Goal: Task Accomplishment & Management: Manage account settings

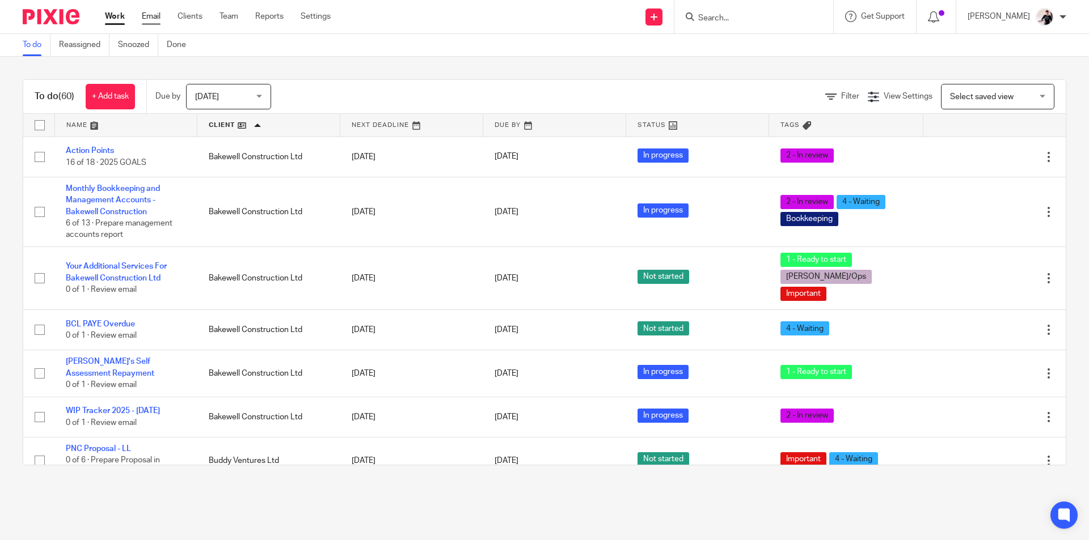
click at [152, 18] on link "Email" at bounding box center [151, 16] width 19 height 11
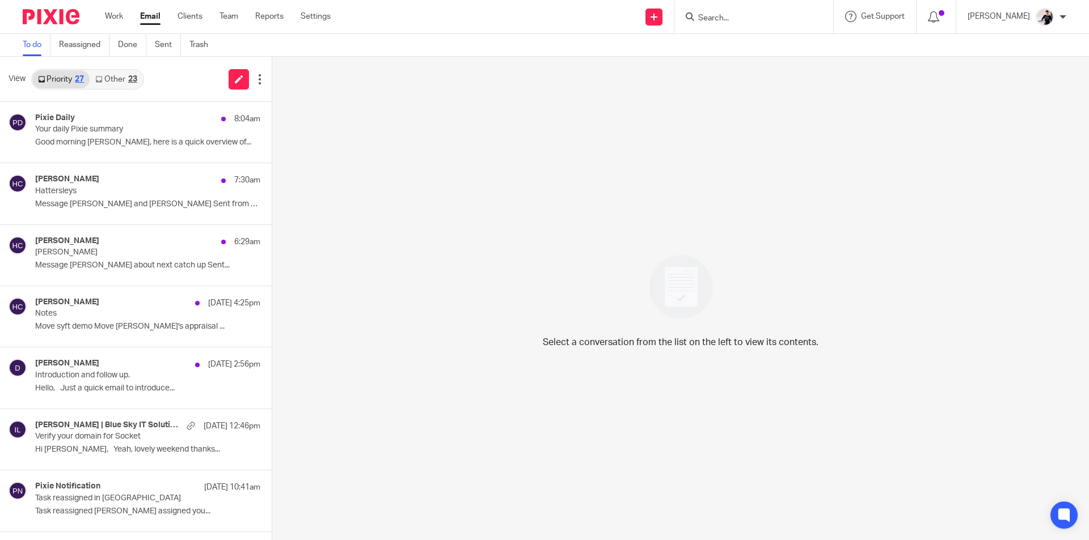
click at [126, 77] on link "Other 23" at bounding box center [116, 79] width 53 height 18
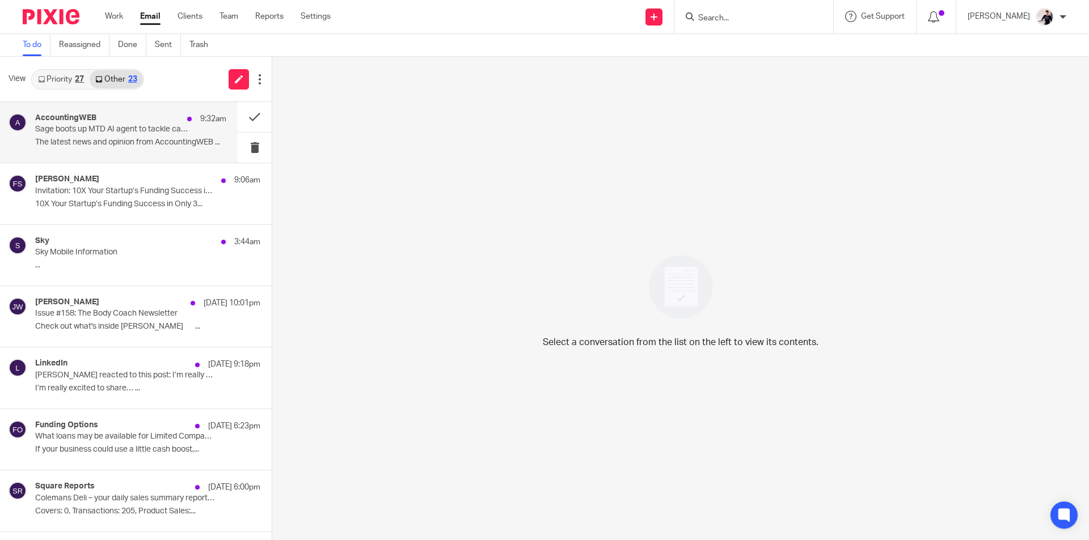
click at [134, 134] on p "Sage boots up MTD AI agent to tackle capacity crunch" at bounding box center [111, 130] width 153 height 10
click at [253, 120] on button at bounding box center [255, 117] width 34 height 30
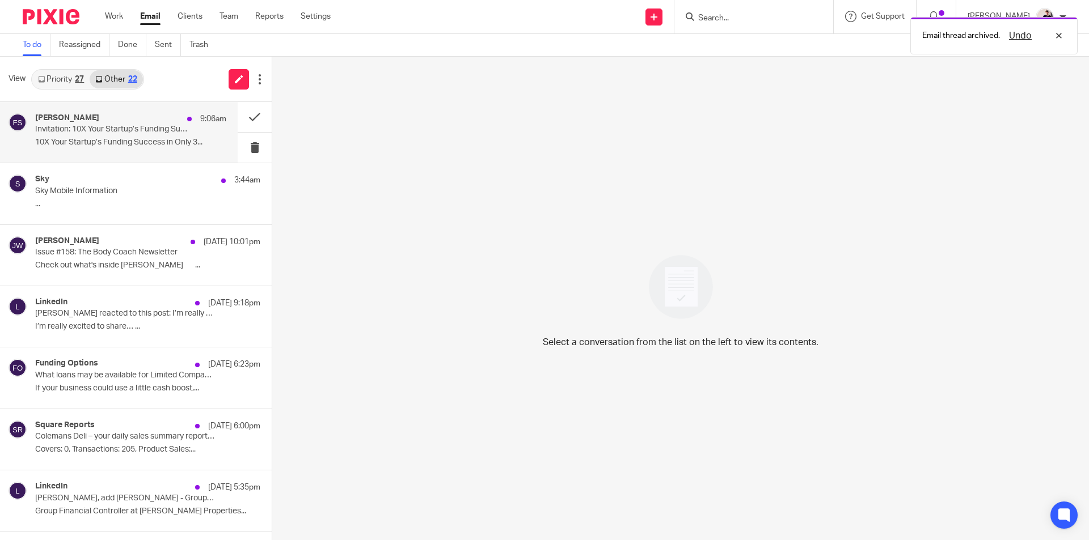
click at [155, 176] on div "Sky 3:44am" at bounding box center [147, 180] width 225 height 11
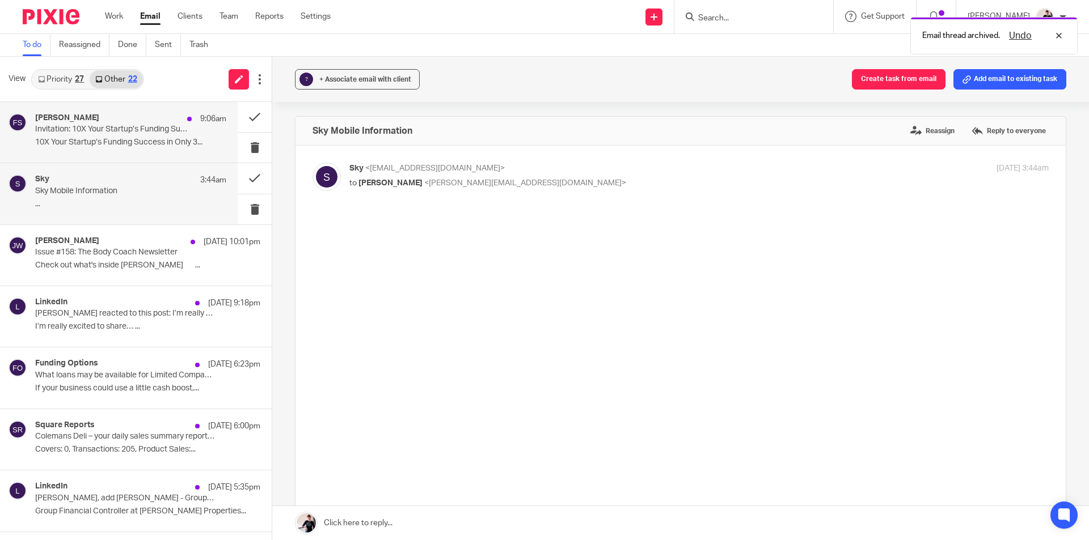
click at [163, 138] on p "10X Your Startup’s Funding Success in Only 3..." at bounding box center [130, 143] width 191 height 10
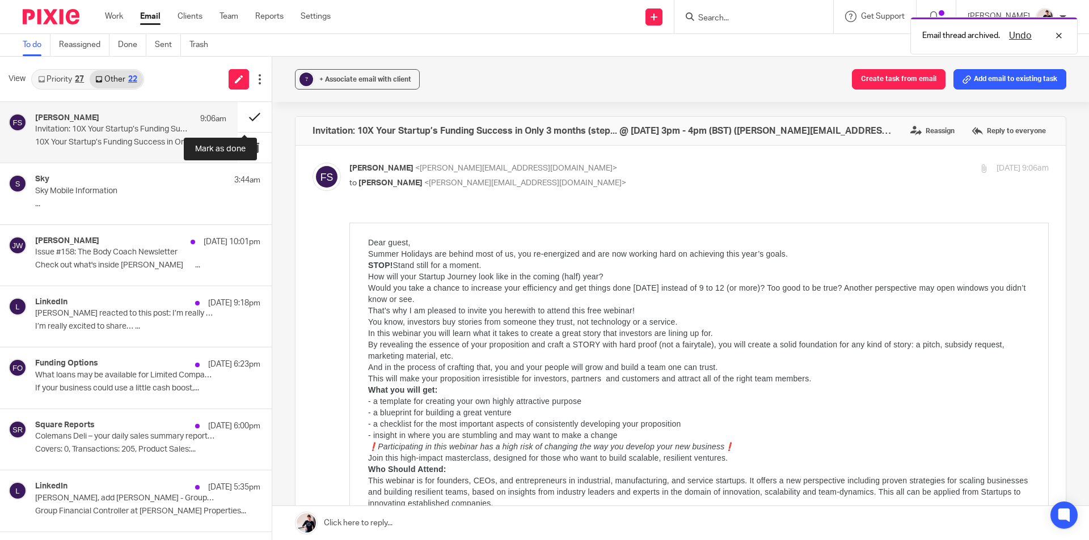
click at [247, 120] on button at bounding box center [255, 117] width 34 height 30
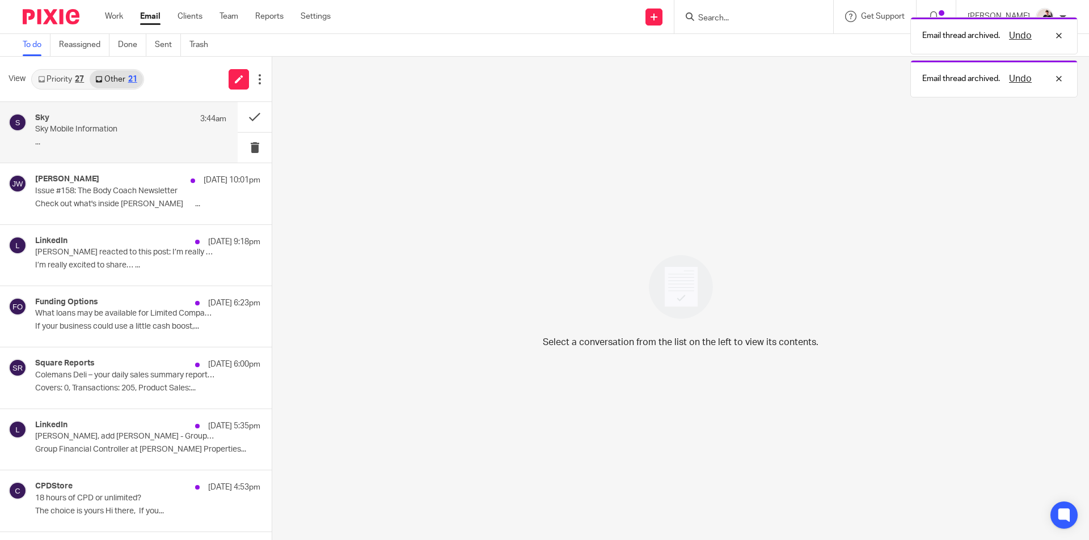
click at [113, 121] on div "Sky 3:44am" at bounding box center [130, 118] width 191 height 11
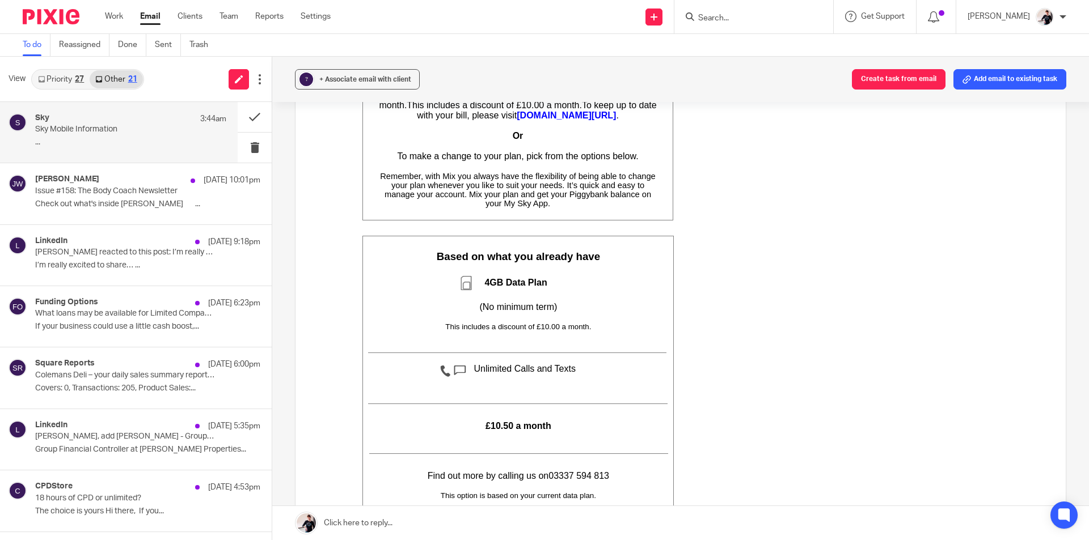
scroll to position [397, 0]
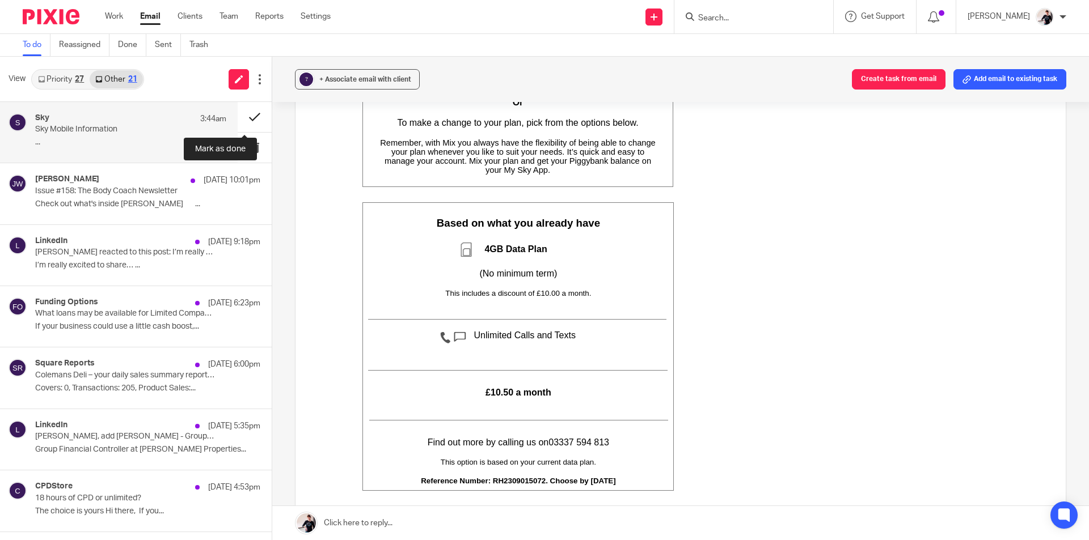
click at [242, 116] on button at bounding box center [255, 117] width 34 height 30
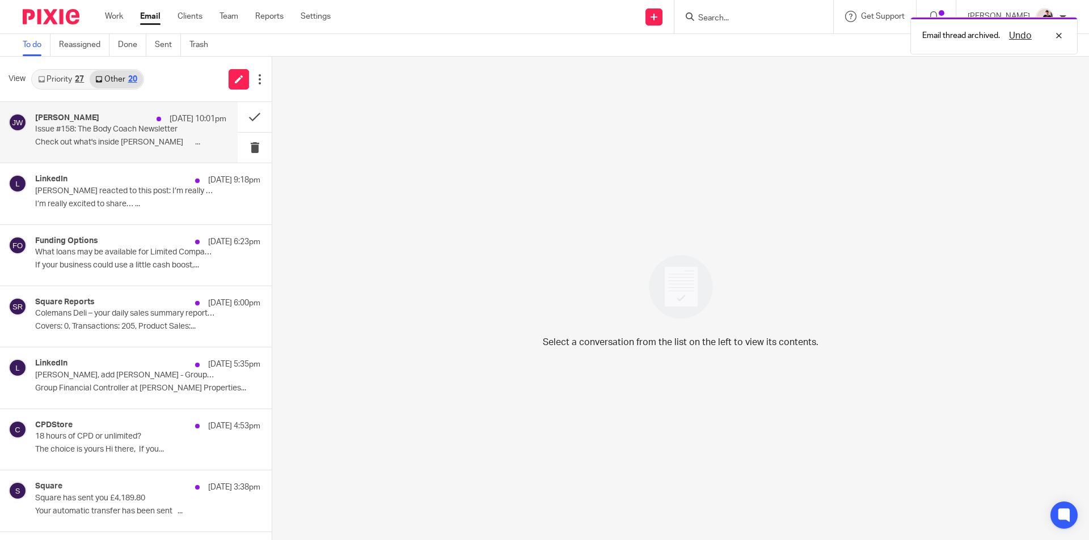
click at [89, 131] on p "Issue #158: The Body Coach Newsletter" at bounding box center [111, 130] width 153 height 10
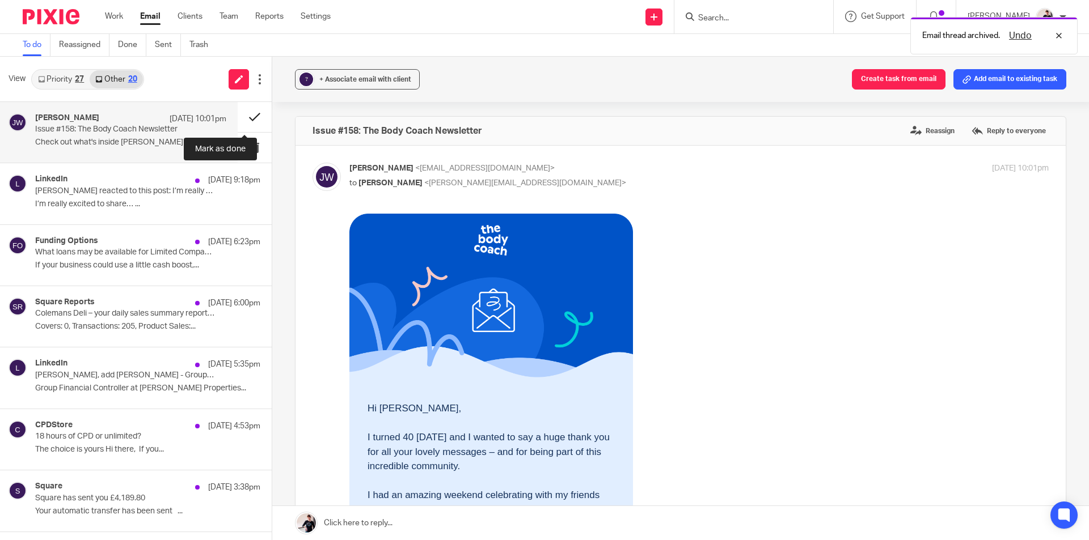
scroll to position [0, 0]
click at [253, 119] on button at bounding box center [255, 117] width 34 height 30
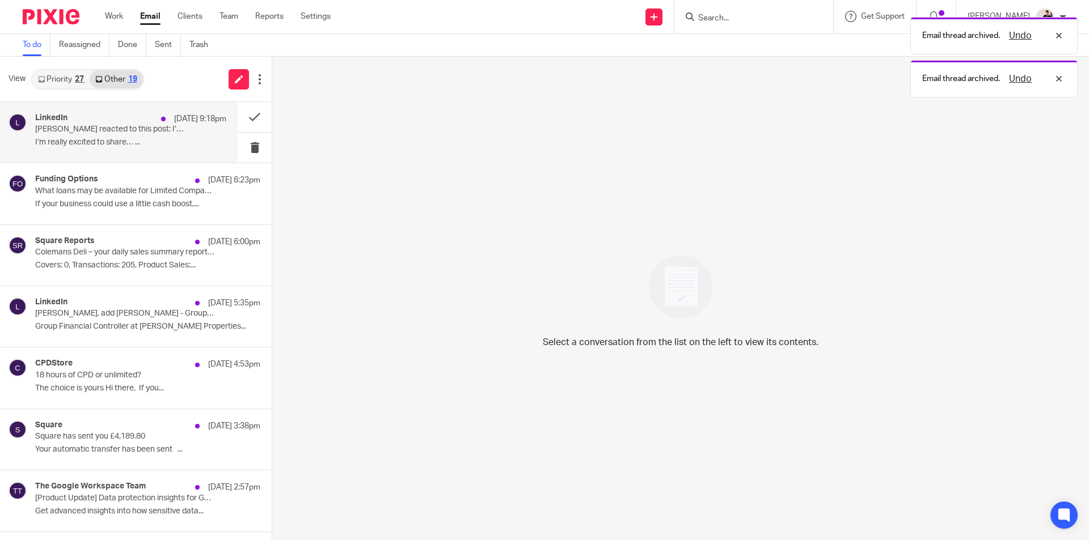
click at [132, 134] on p "Josh Butler reacted to this post: I’m really excited to share…" at bounding box center [111, 130] width 153 height 10
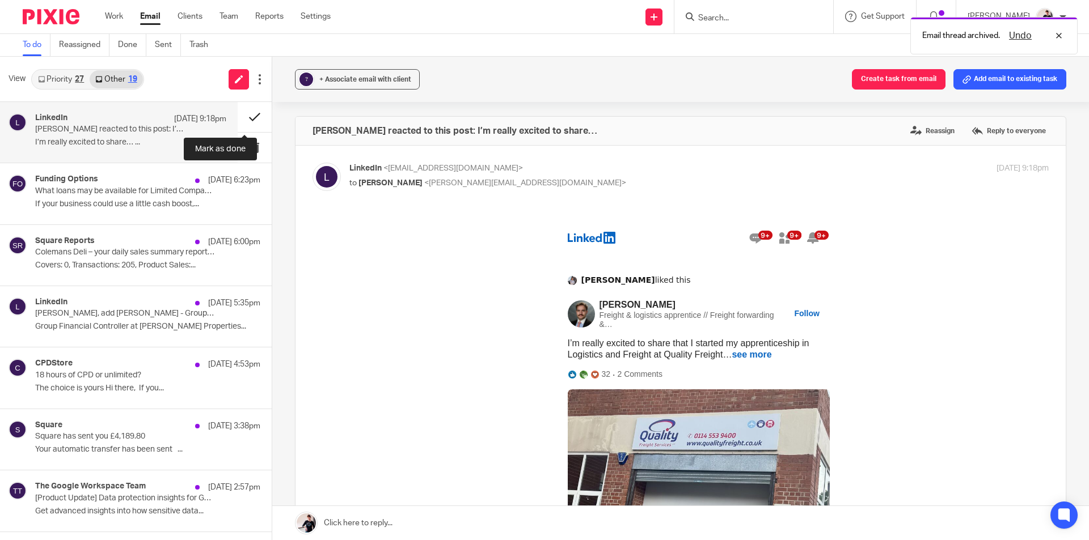
click at [238, 120] on button at bounding box center [255, 117] width 34 height 30
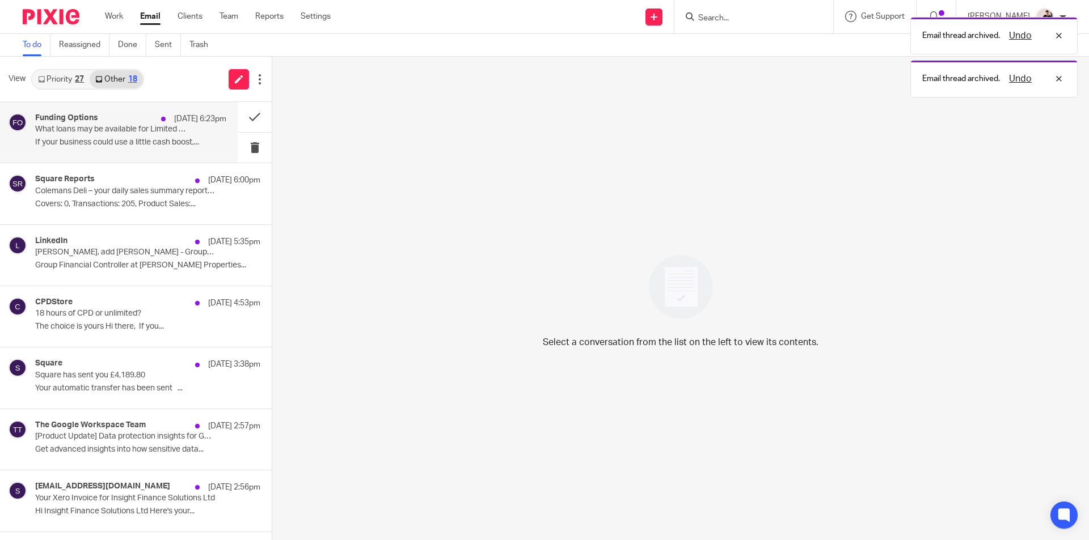
click at [153, 132] on p "What loans may be available for Limited Companies?" at bounding box center [111, 130] width 153 height 10
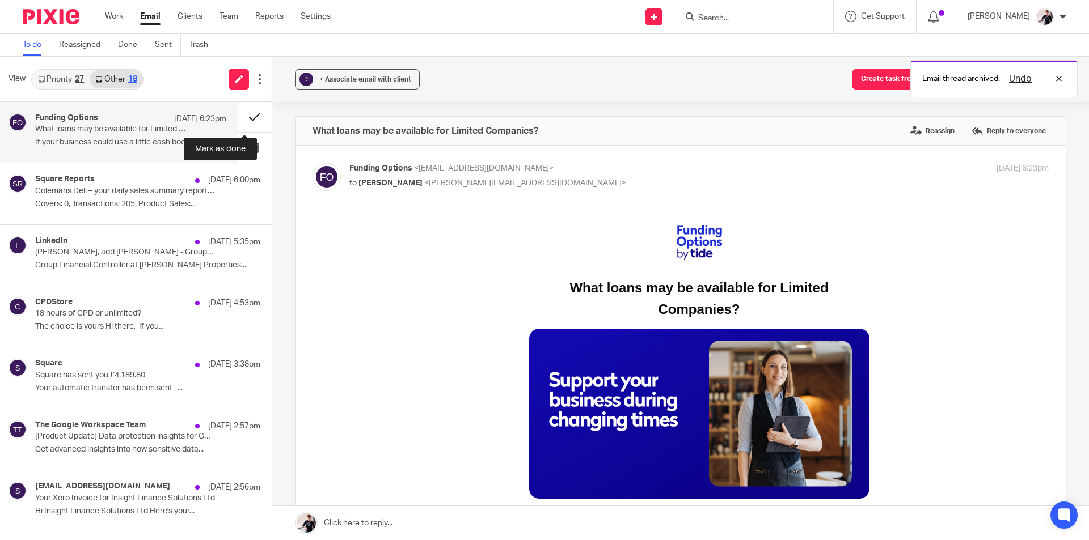
click at [242, 118] on button at bounding box center [255, 117] width 34 height 30
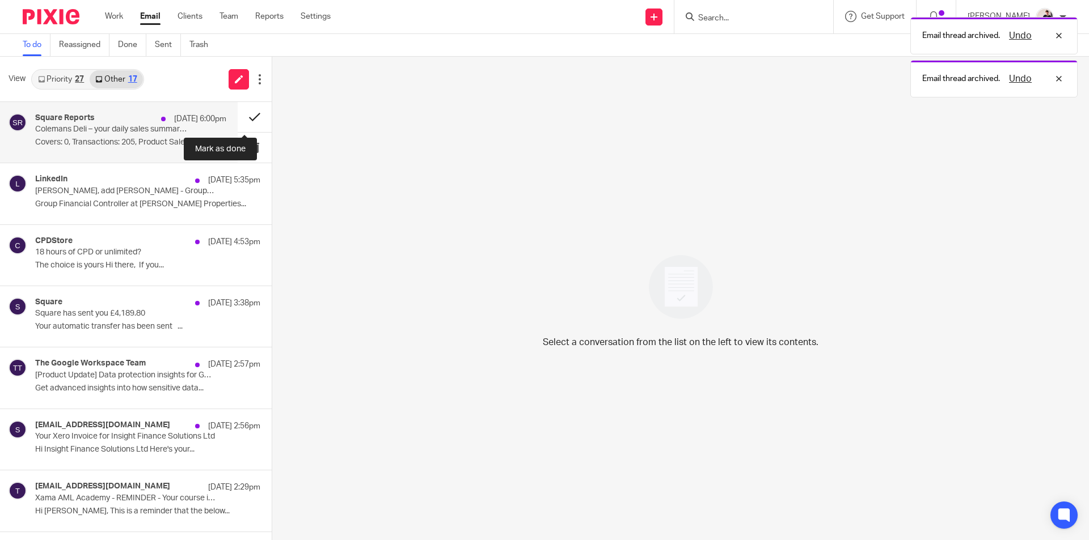
click at [247, 113] on button at bounding box center [255, 117] width 34 height 30
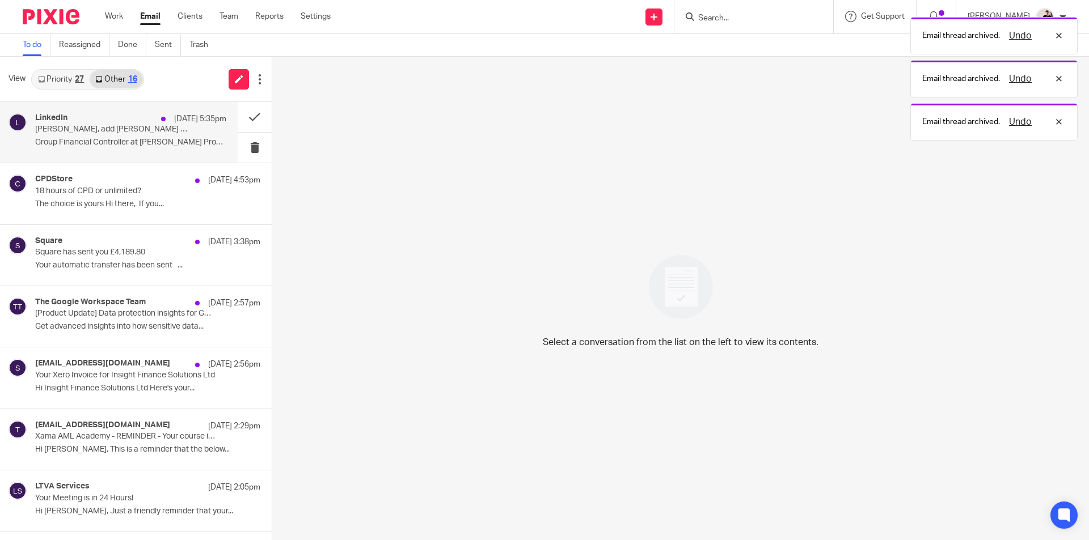
click at [135, 138] on p "Group Financial Controller at Litton Properties..." at bounding box center [130, 143] width 191 height 10
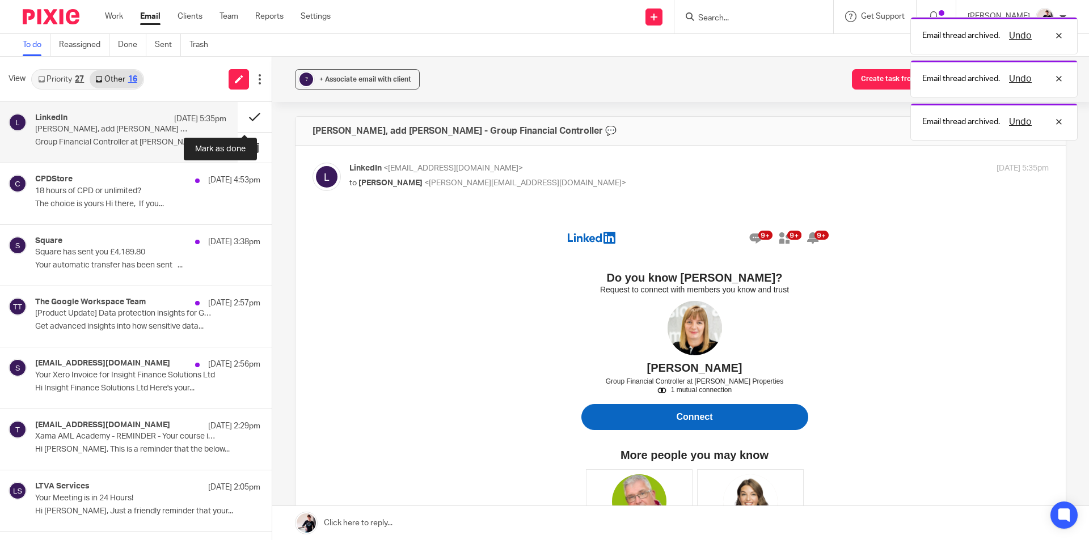
click at [238, 120] on button at bounding box center [255, 117] width 34 height 30
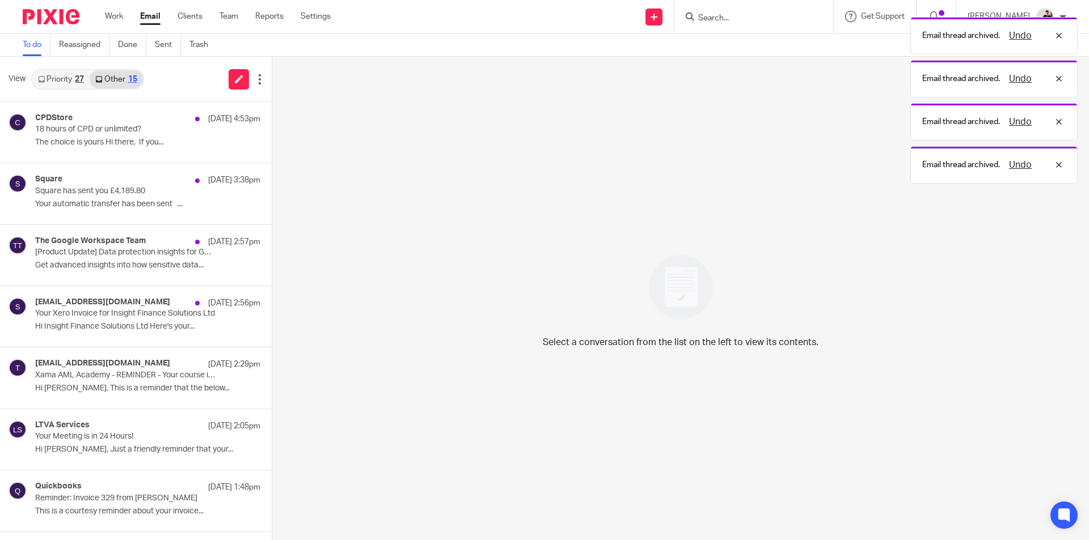
click at [140, 141] on p "The choice is yours Hi there, If you..." at bounding box center [147, 143] width 225 height 10
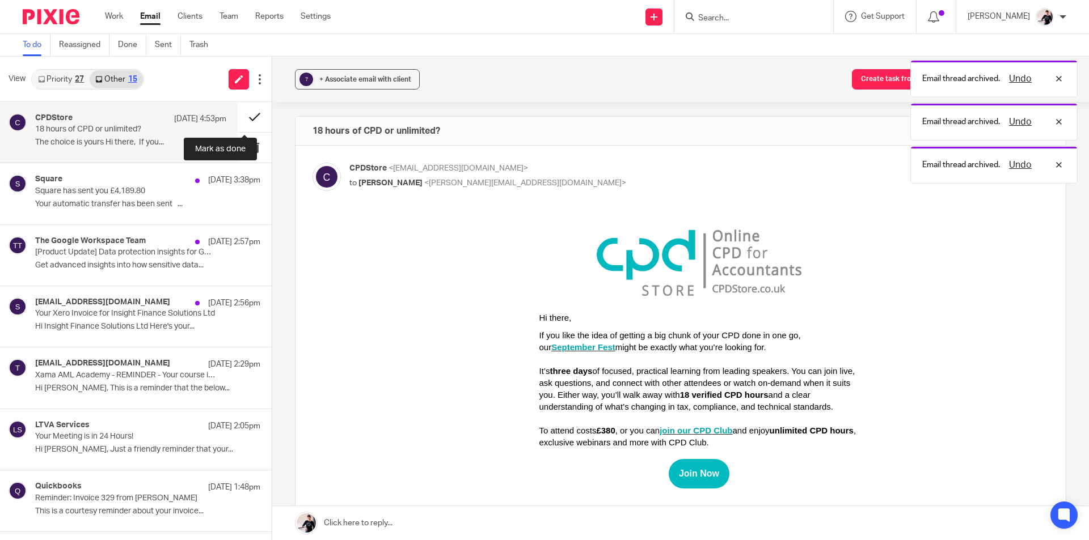
click at [244, 121] on button at bounding box center [255, 117] width 34 height 30
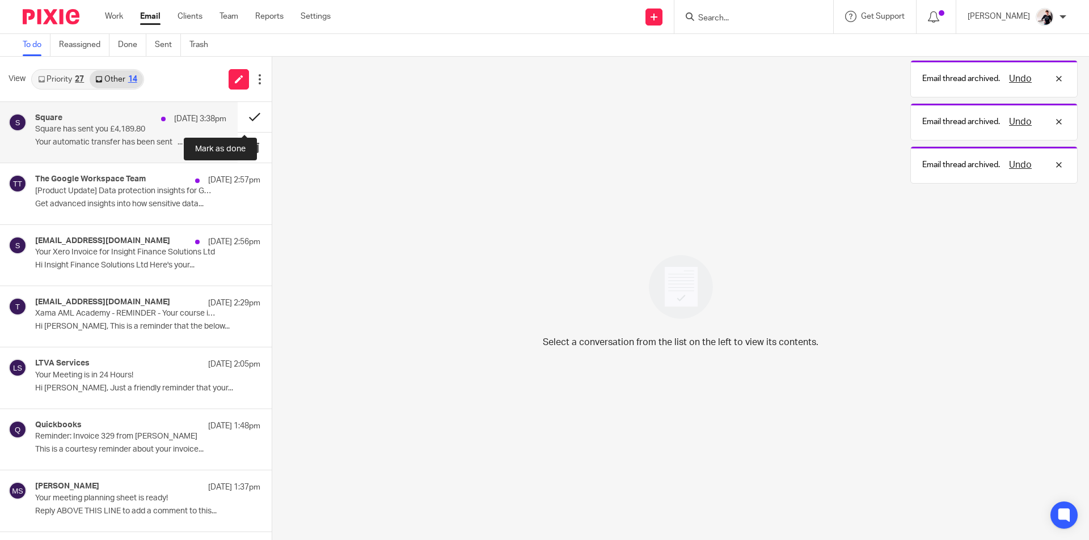
click at [240, 120] on button at bounding box center [255, 117] width 34 height 30
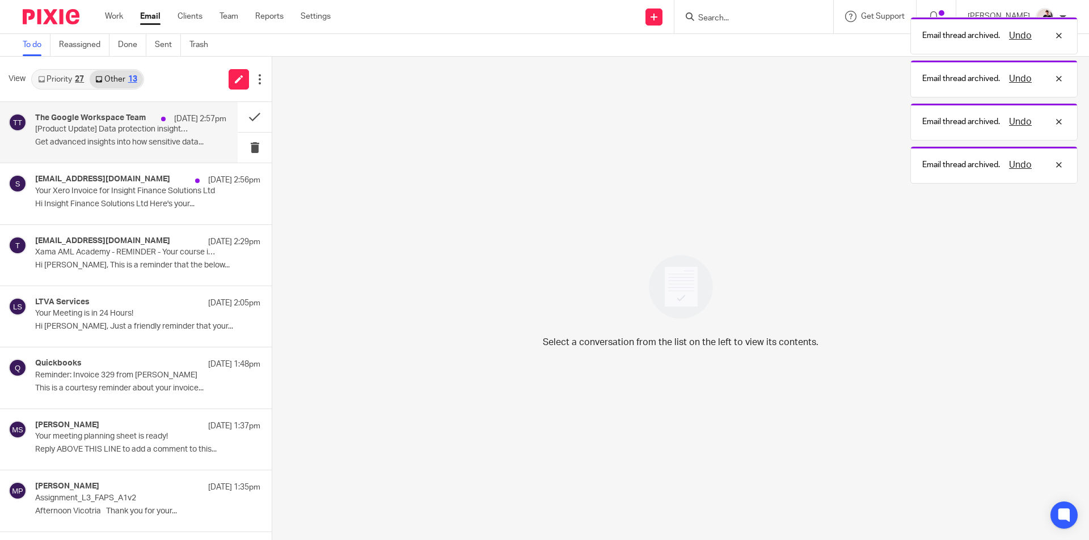
click at [87, 140] on p "Get advanced insights into how sensitive data..." at bounding box center [130, 143] width 191 height 10
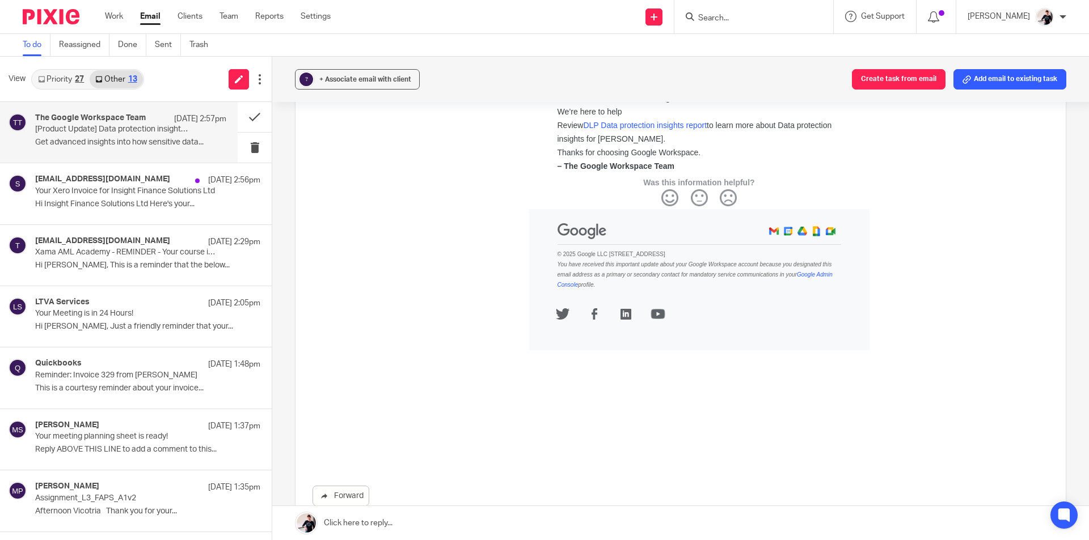
scroll to position [510, 0]
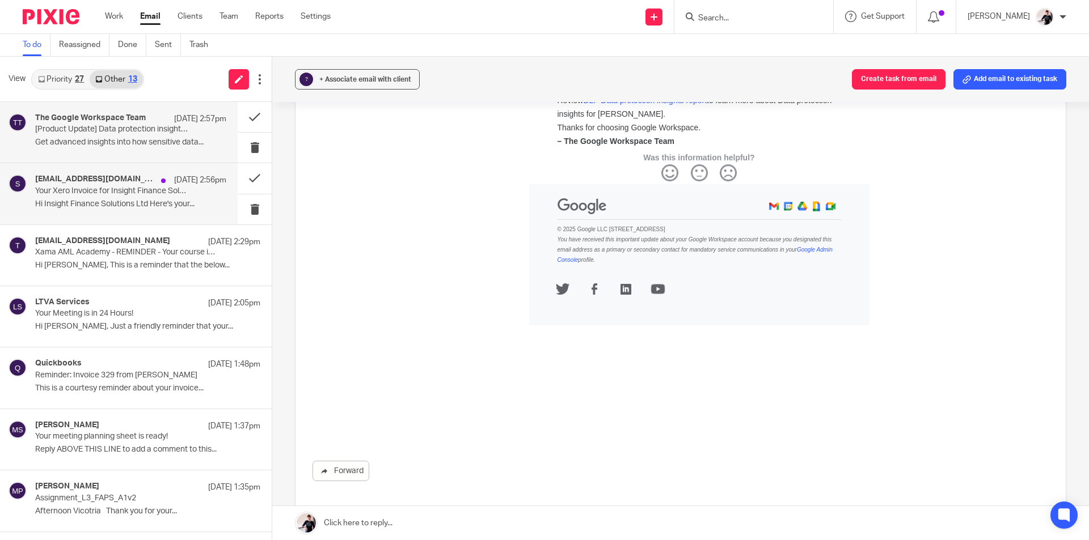
click at [50, 178] on h4 "[EMAIL_ADDRESS][DOMAIN_NAME]" at bounding box center [95, 180] width 120 height 10
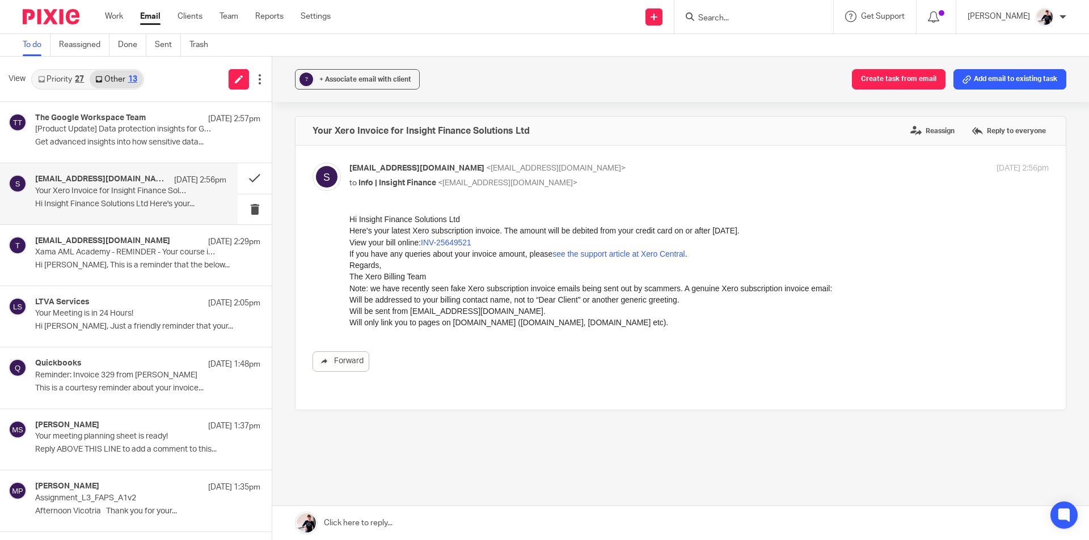
scroll to position [0, 0]
click at [399, 84] on div "+ Associate email with client" at bounding box center [365, 79] width 92 height 11
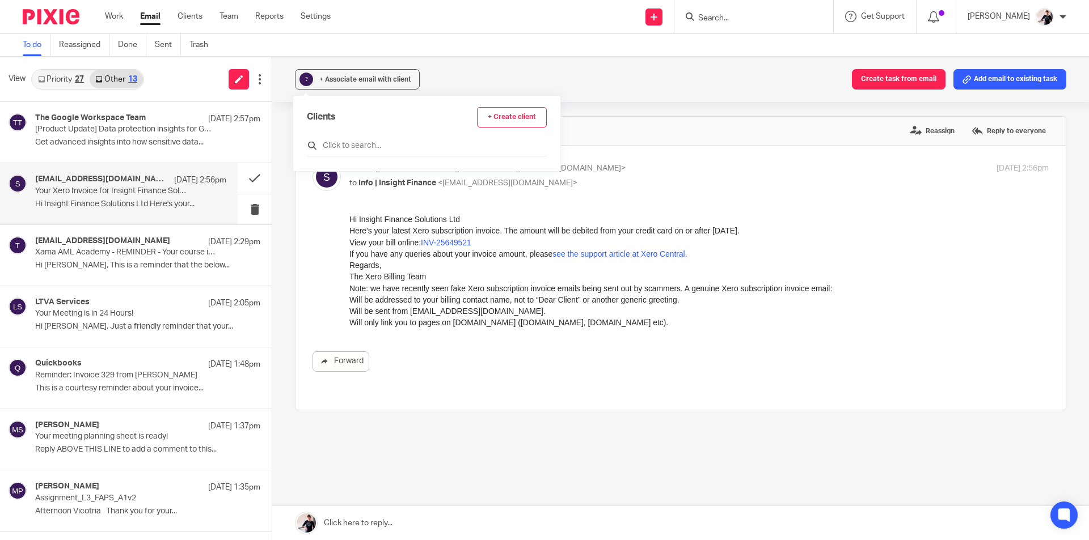
click at [376, 145] on input "text" at bounding box center [427, 145] width 240 height 11
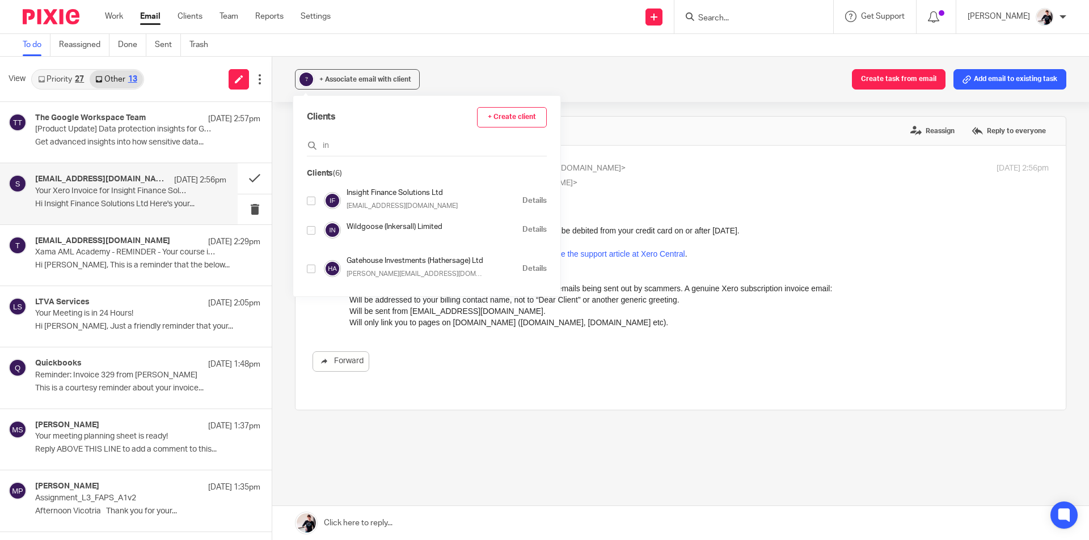
type input "in"
click at [311, 199] on input "checkbox" at bounding box center [311, 201] width 9 height 9
checkbox input "true"
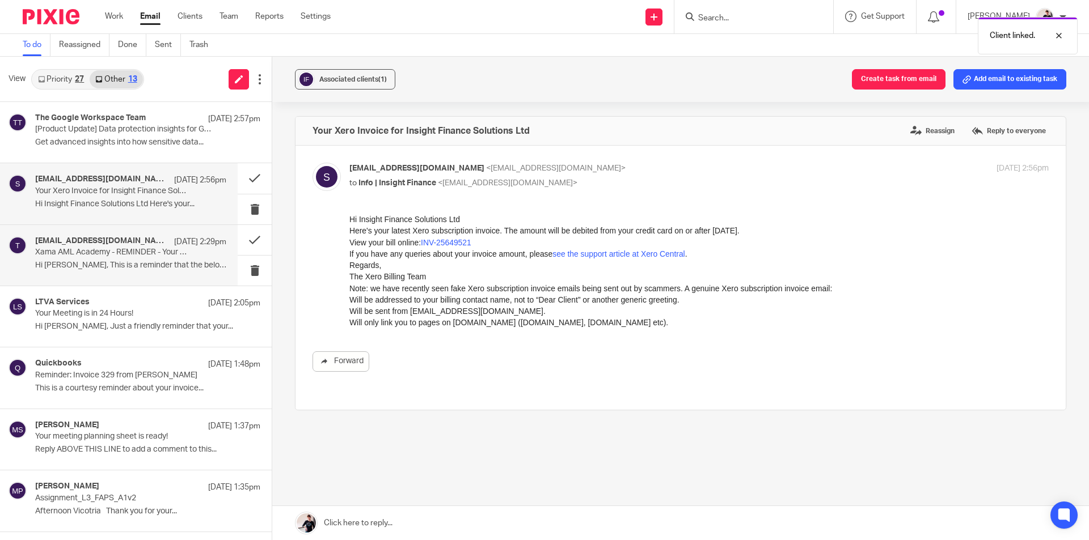
click at [137, 244] on div "training@xamatech.com 22 Sep 2:29pm" at bounding box center [130, 241] width 191 height 11
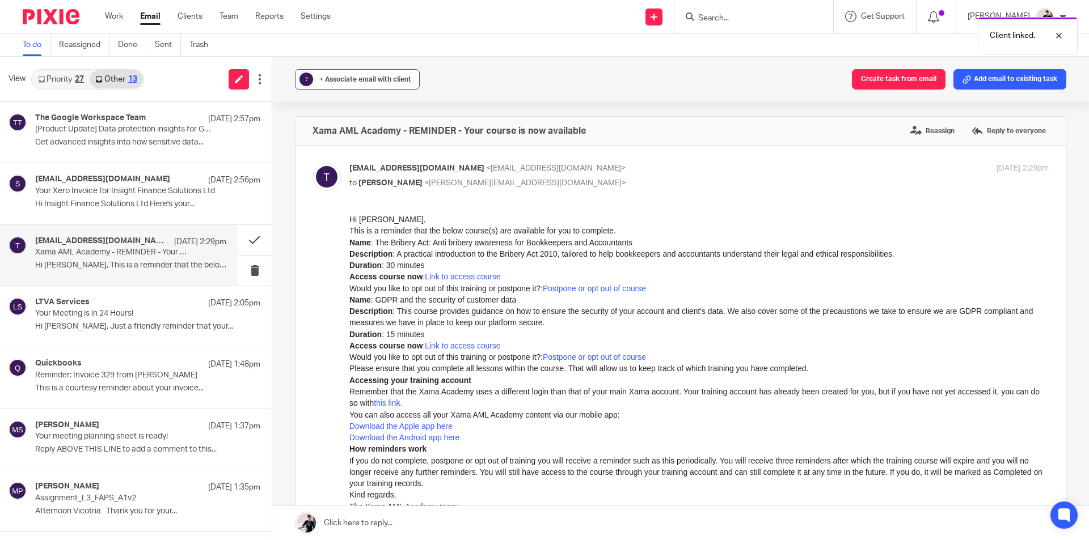
click at [369, 78] on span "+ Associate email with client" at bounding box center [365, 79] width 92 height 7
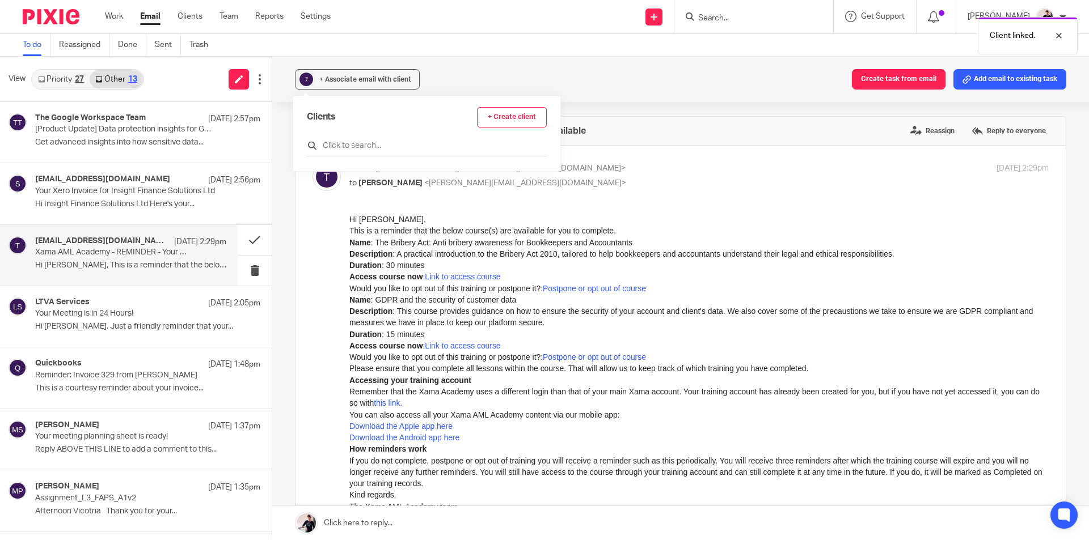
click at [371, 144] on input "text" at bounding box center [427, 145] width 240 height 11
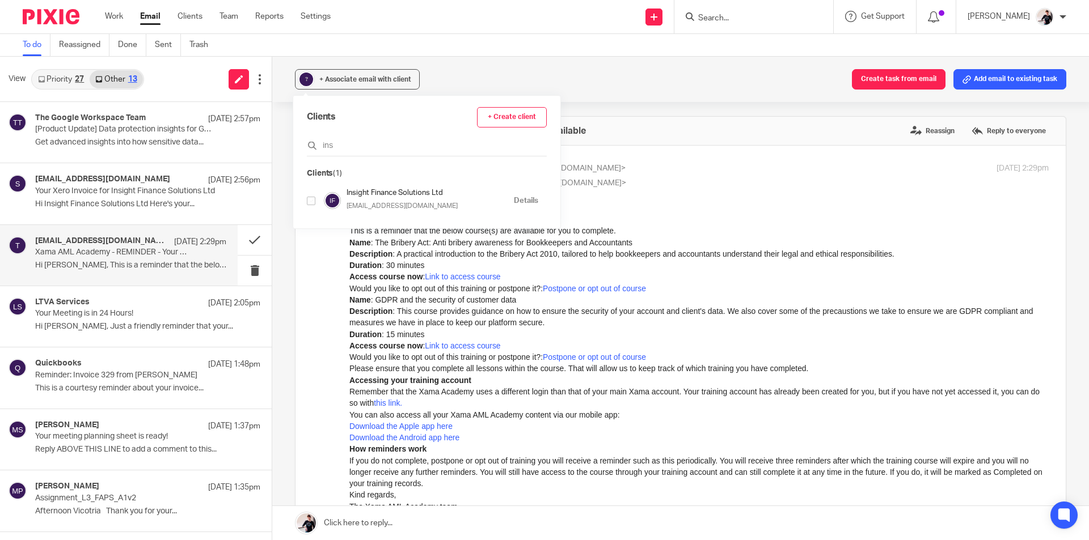
type input "ins"
click at [308, 204] on input "checkbox" at bounding box center [311, 201] width 9 height 9
checkbox input "true"
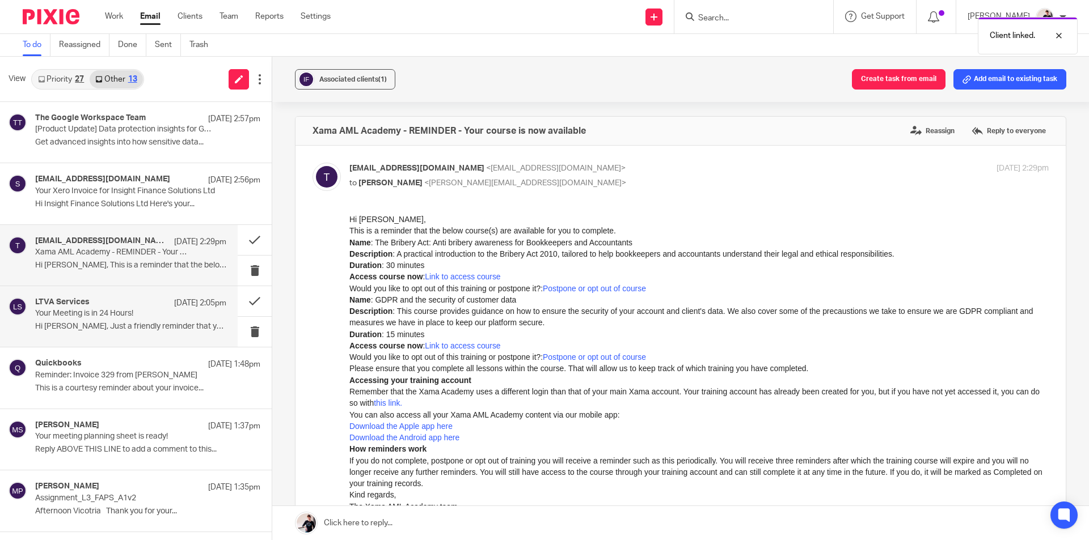
click at [124, 322] on div "LTVA Services 22 Sep 2:05pm Your Meeting is in 24 Hours! Hi Helen, Just a frien…" at bounding box center [130, 317] width 191 height 38
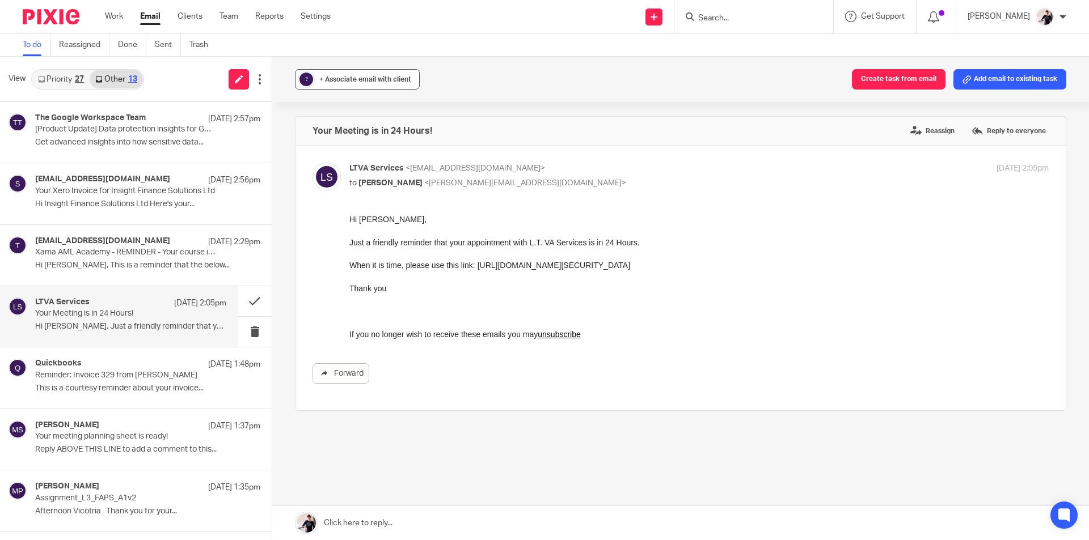
click at [386, 82] on span "+ Associate email with client" at bounding box center [365, 79] width 92 height 7
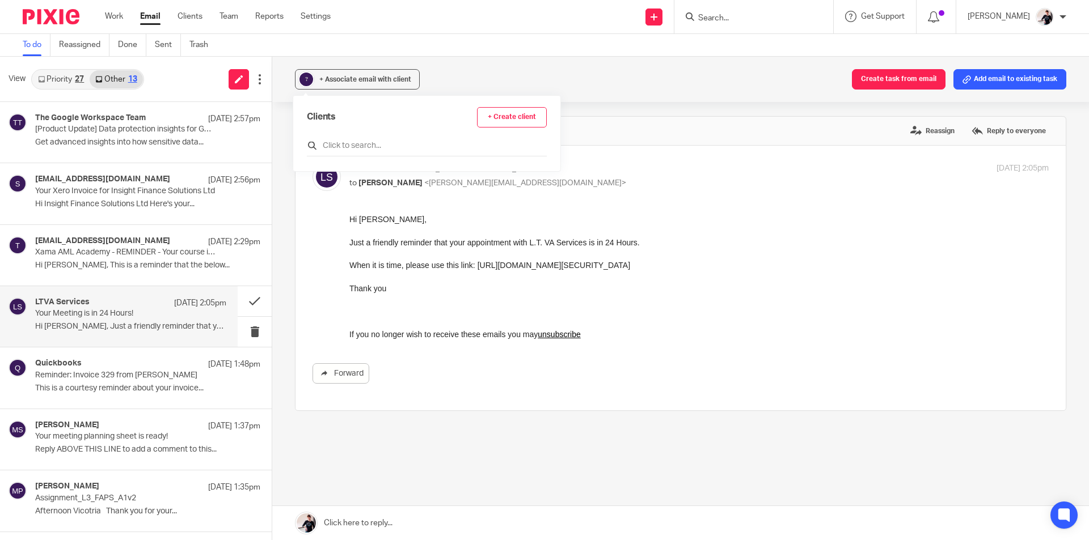
click at [374, 150] on input "text" at bounding box center [427, 145] width 240 height 11
type input "ins"
click at [313, 201] on input "checkbox" at bounding box center [311, 201] width 9 height 9
checkbox input "true"
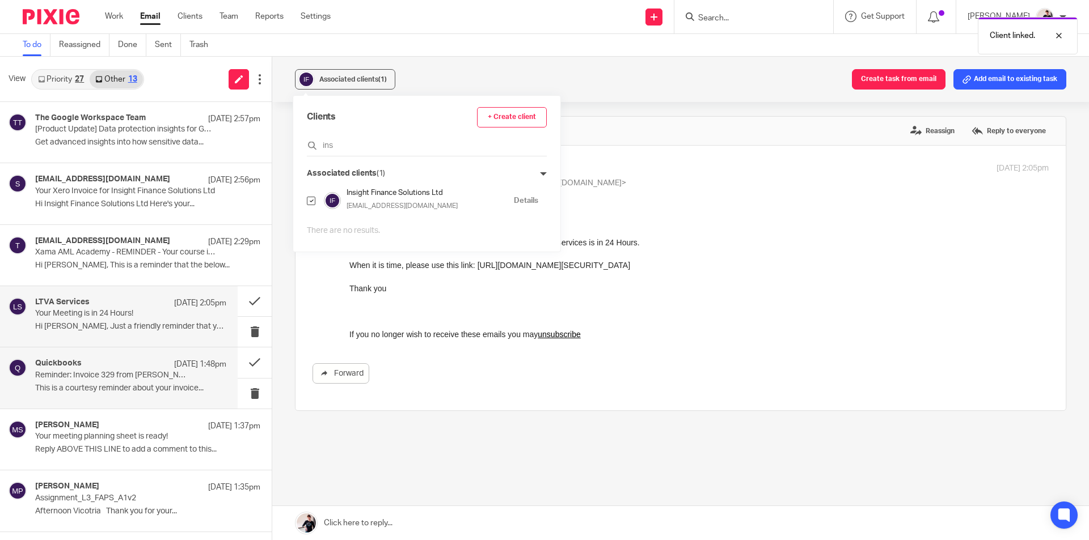
click at [103, 375] on p "Reminder: Invoice 329 from Stacey Tuffey" at bounding box center [111, 376] width 153 height 10
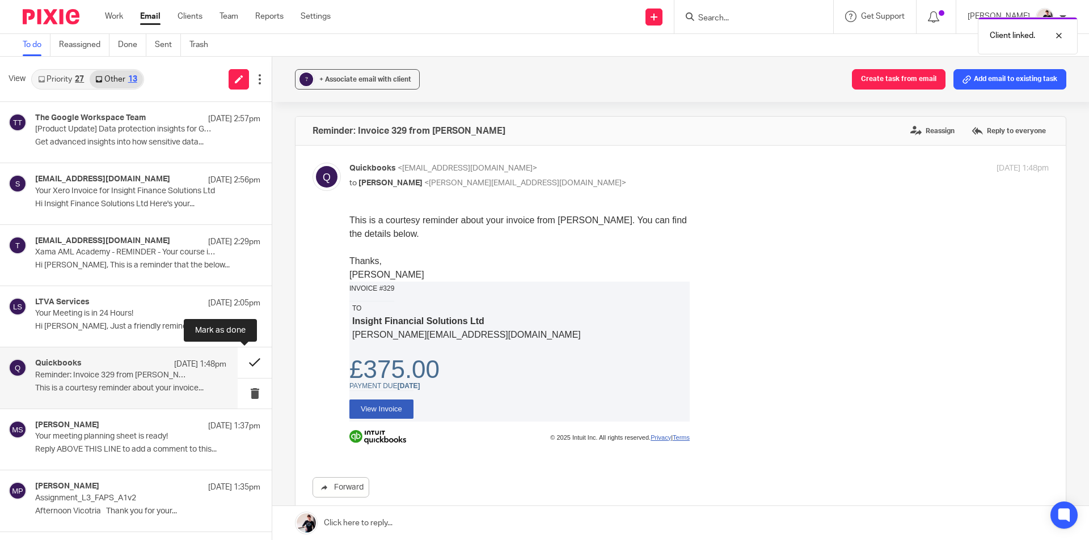
click at [244, 361] on button at bounding box center [255, 363] width 34 height 30
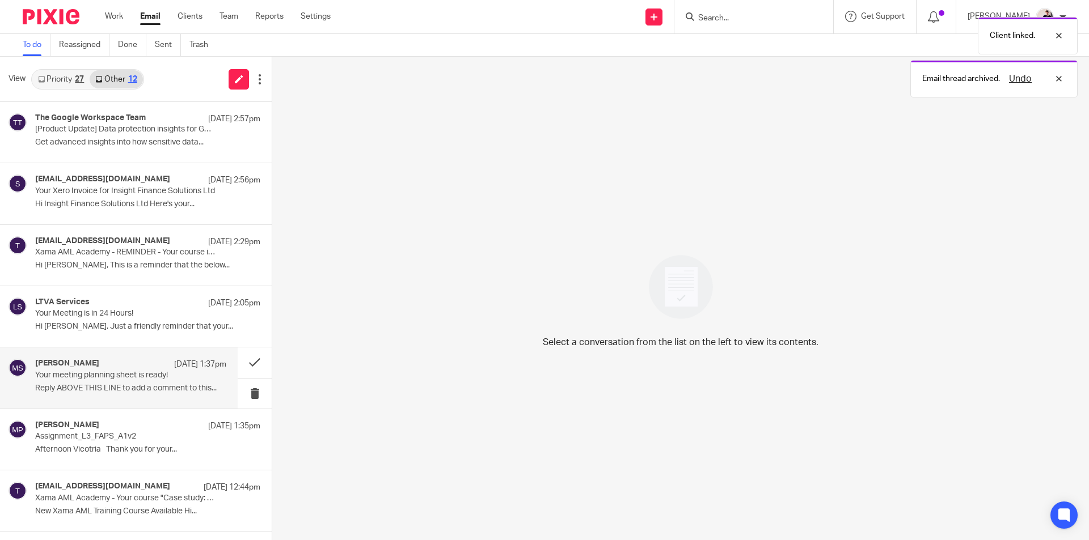
click at [124, 371] on p "Your meeting planning sheet is ready!" at bounding box center [111, 376] width 153 height 10
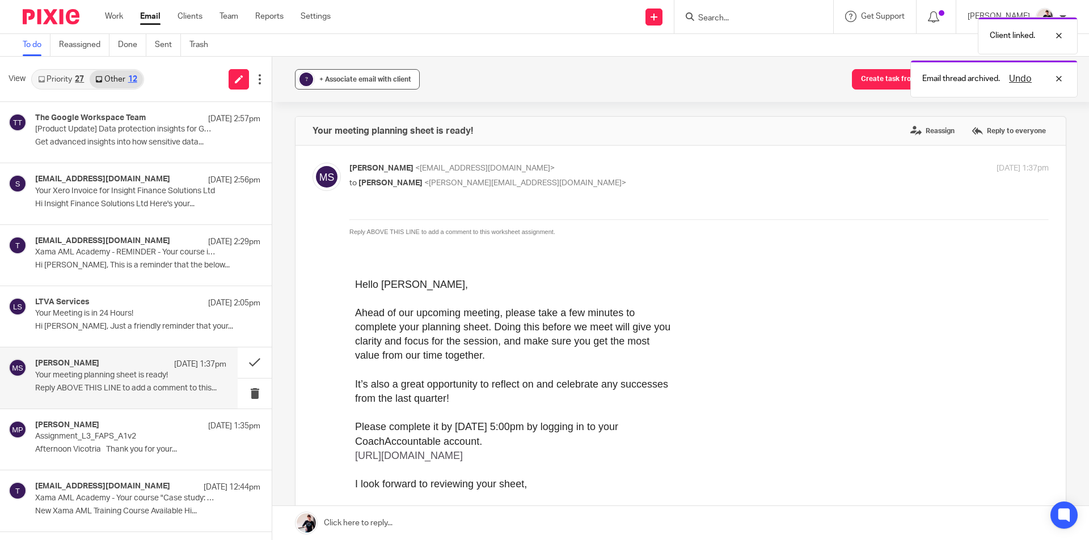
click at [363, 74] on div "+ Associate email with client" at bounding box center [365, 79] width 92 height 11
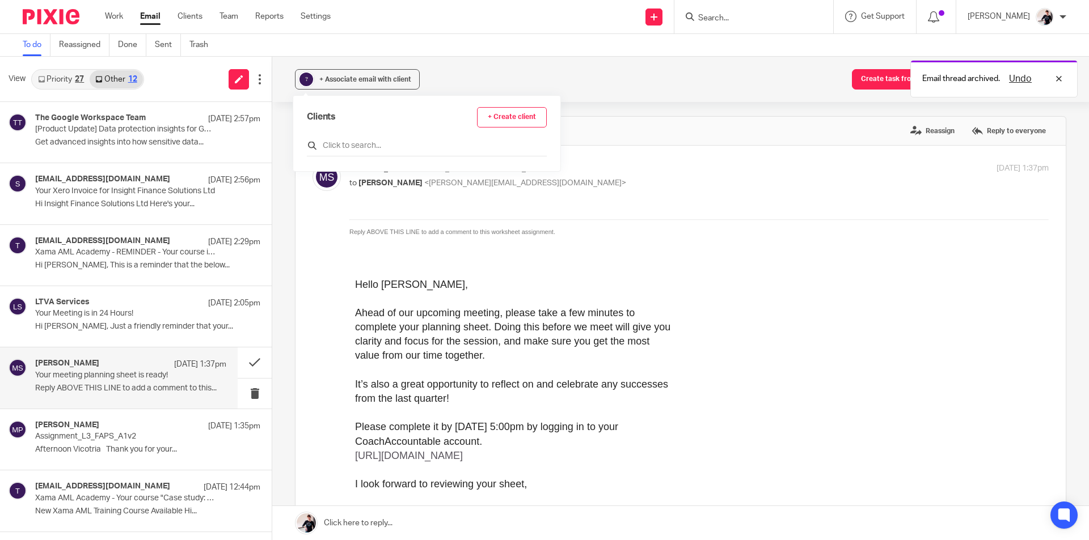
click at [346, 141] on input "text" at bounding box center [427, 145] width 240 height 11
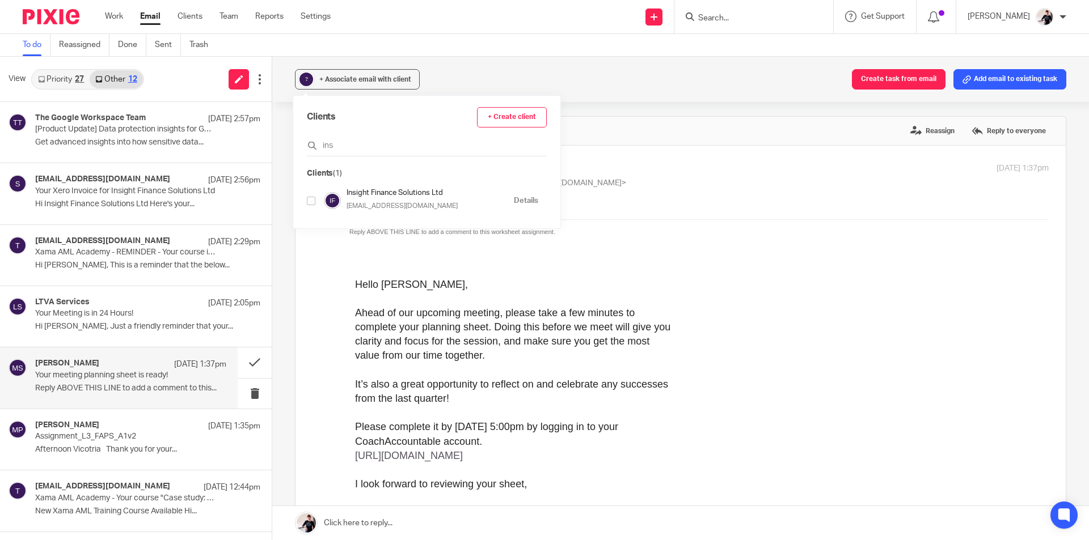
type input "ins"
click at [312, 199] on input "checkbox" at bounding box center [311, 201] width 9 height 9
checkbox input "true"
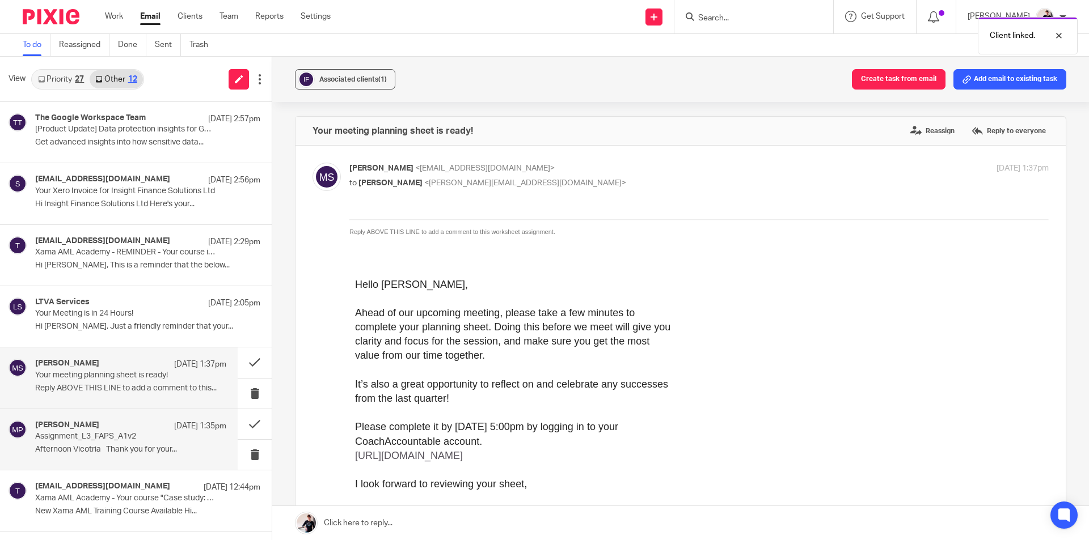
click at [132, 437] on p "Assignment_L3_FAPS_A1v2" at bounding box center [111, 437] width 153 height 10
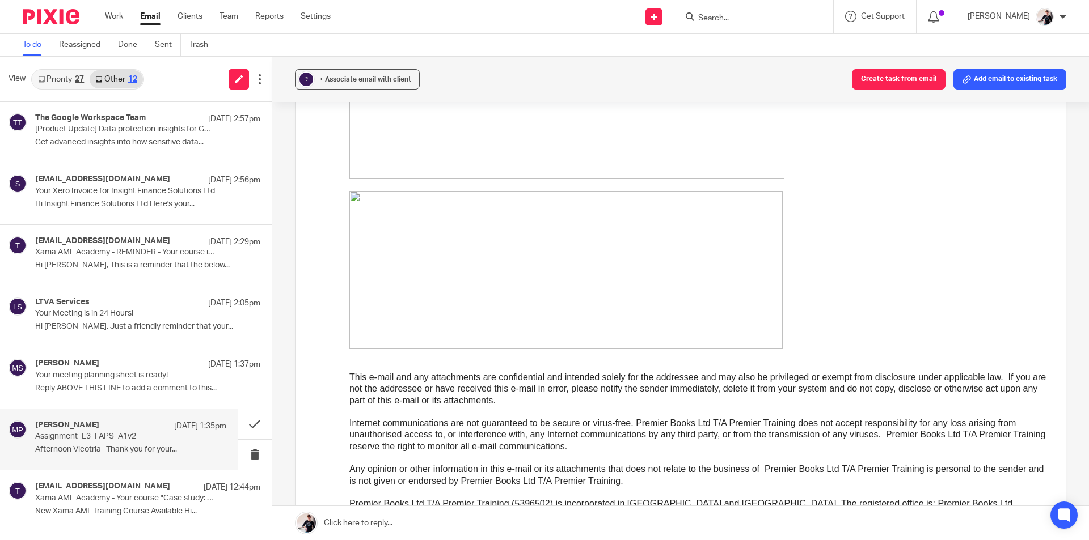
scroll to position [1134, 0]
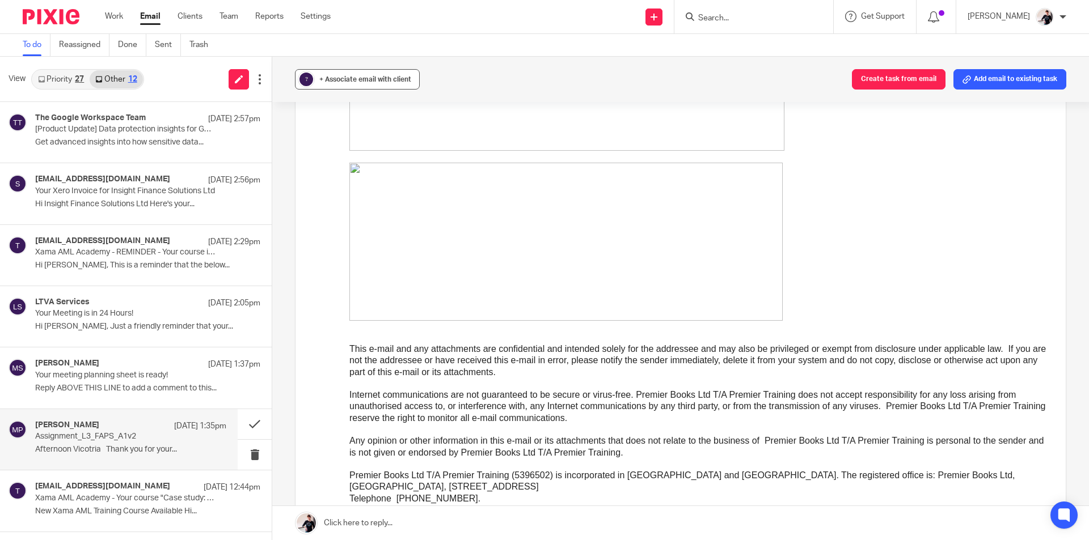
click at [350, 81] on span "+ Associate email with client" at bounding box center [365, 79] width 92 height 7
click at [377, 150] on input "text" at bounding box center [427, 145] width 240 height 11
type input "ins"
click at [308, 198] on input "checkbox" at bounding box center [311, 201] width 9 height 9
checkbox input "true"
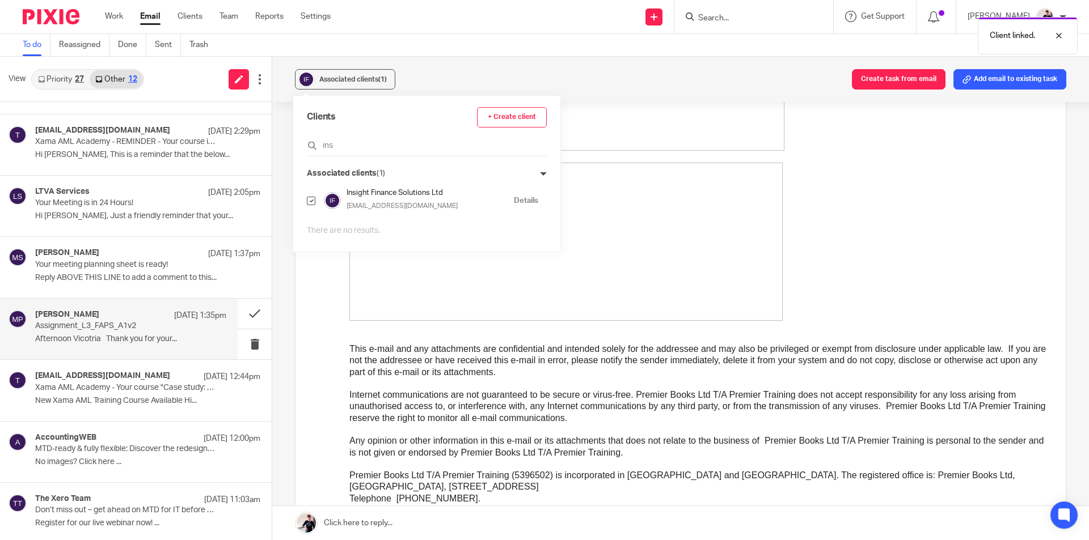
scroll to position [115, 0]
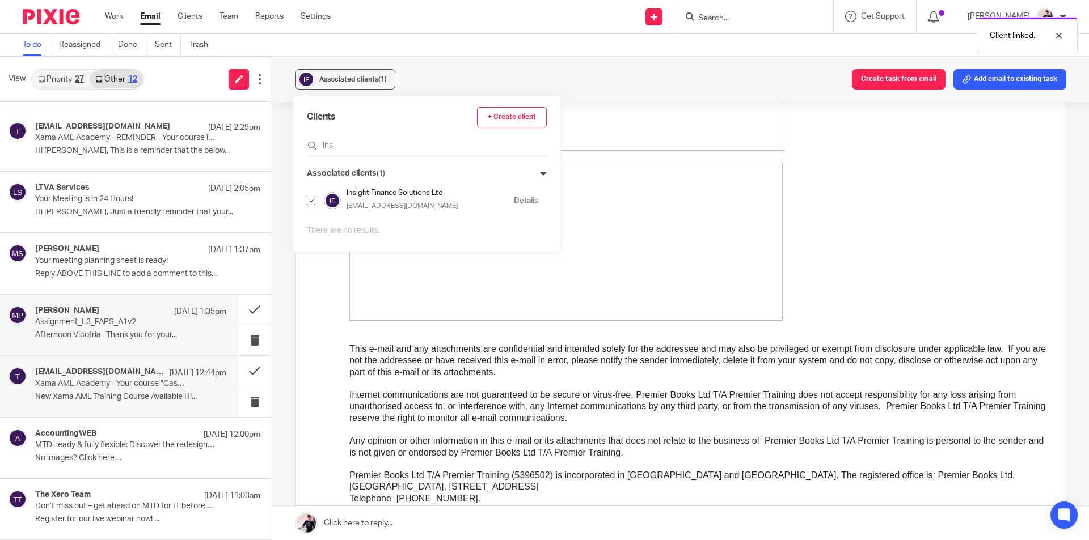
click at [160, 393] on p "New Xama AML Training Course Available Hi..." at bounding box center [130, 397] width 191 height 10
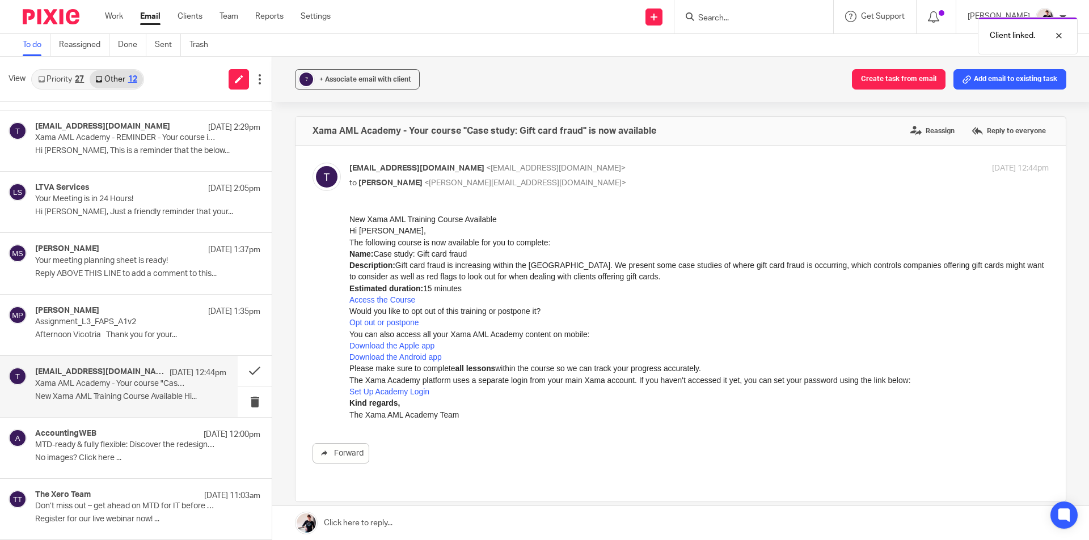
scroll to position [0, 0]
click at [344, 77] on span "+ Associate email with client" at bounding box center [365, 79] width 92 height 7
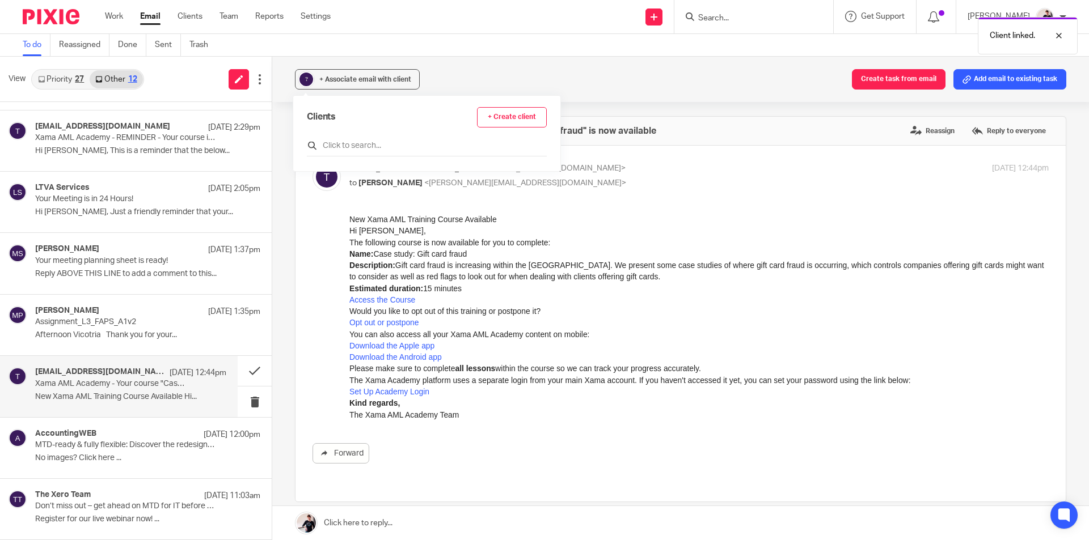
click at [362, 146] on input "text" at bounding box center [427, 145] width 240 height 11
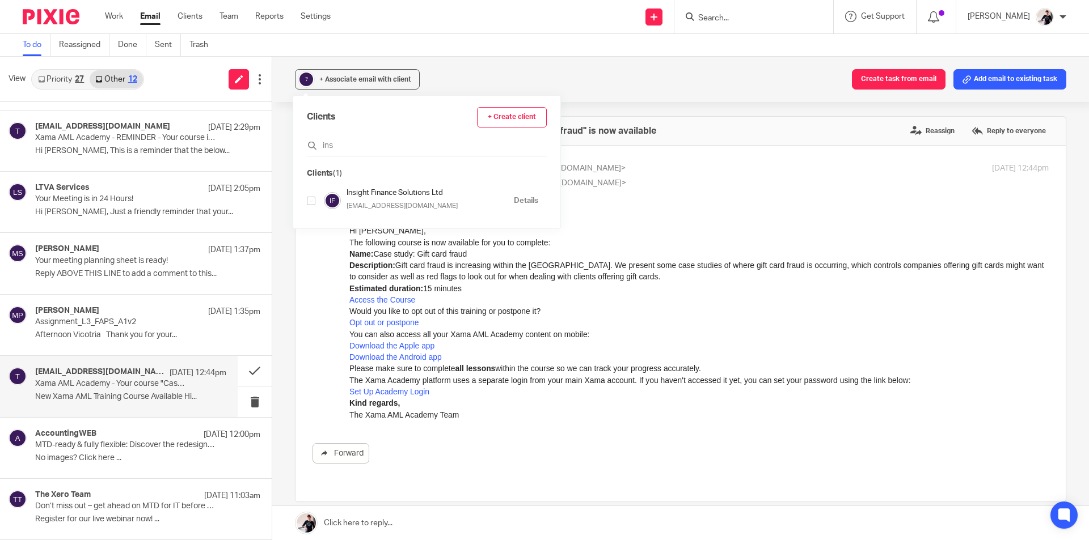
type input "ins"
click at [309, 203] on input "checkbox" at bounding box center [311, 201] width 9 height 9
checkbox input "true"
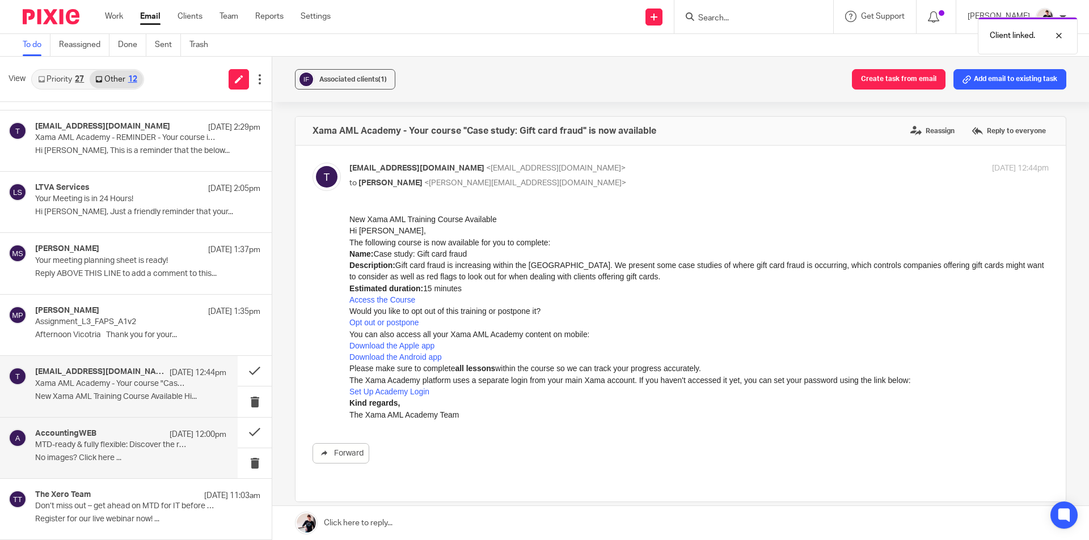
click at [116, 433] on div "AccountingWEB 22 Sep 12:00pm" at bounding box center [130, 434] width 191 height 11
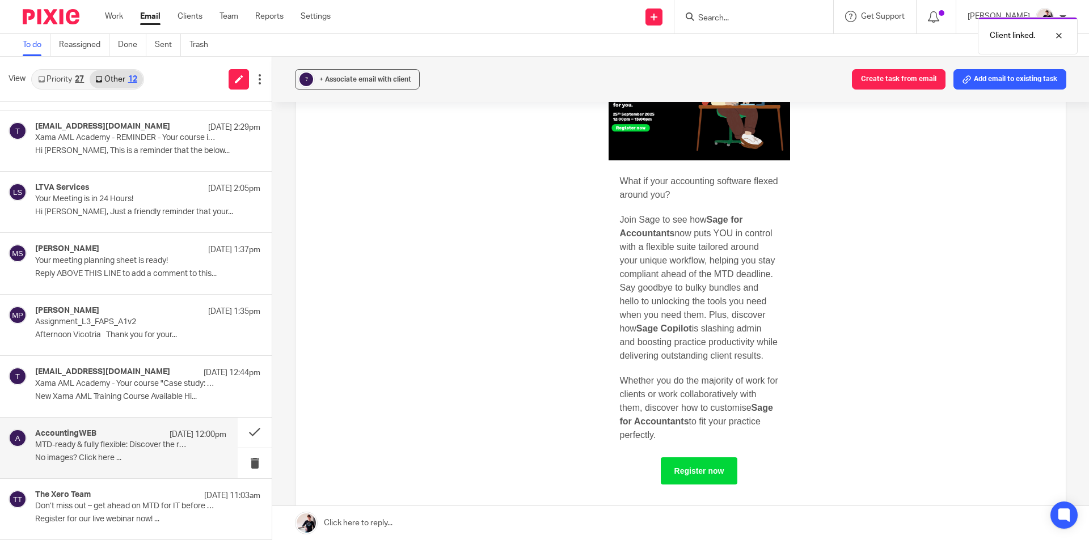
scroll to position [284, 0]
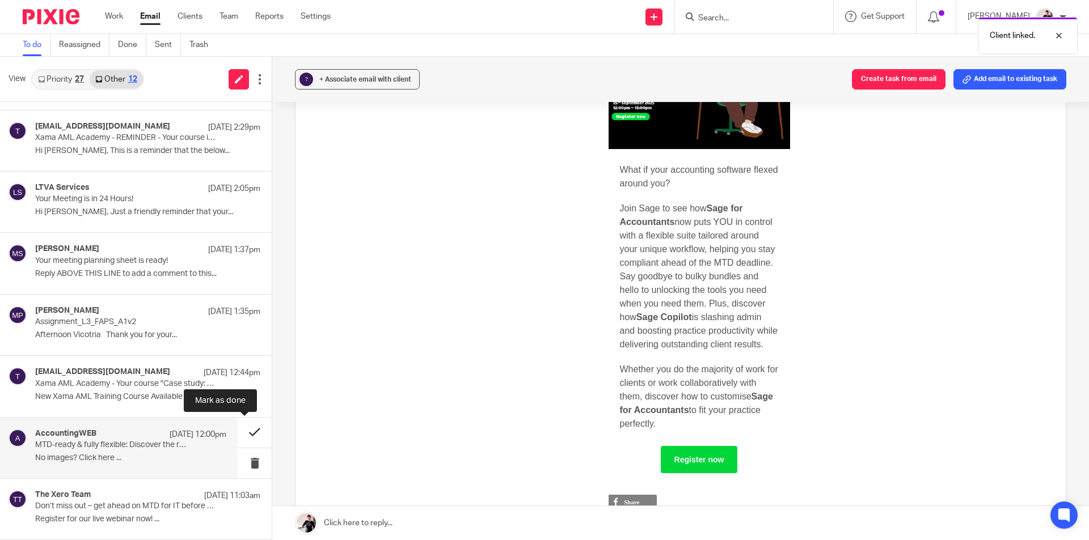
click at [244, 431] on button at bounding box center [255, 433] width 34 height 30
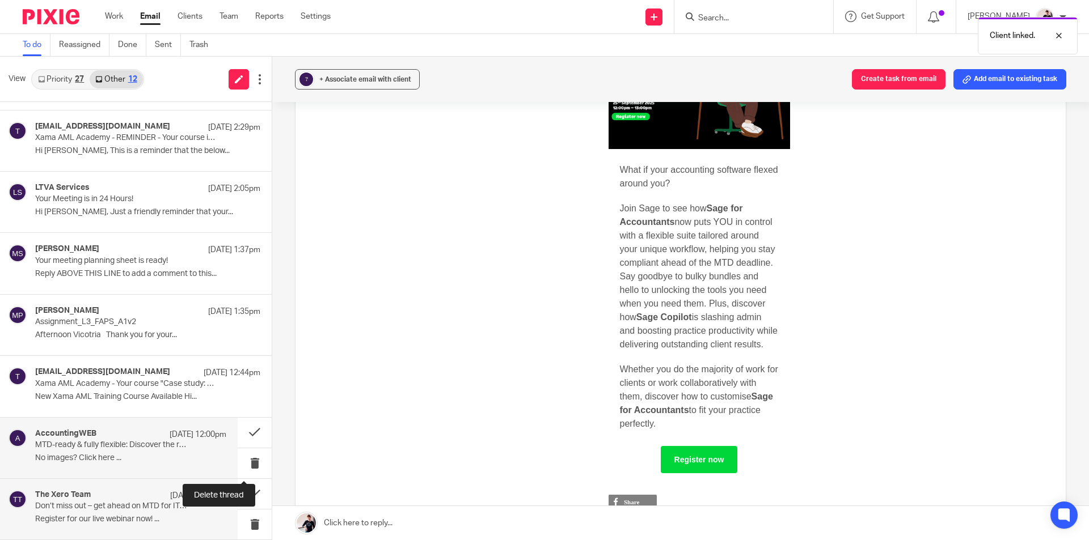
scroll to position [53, 0]
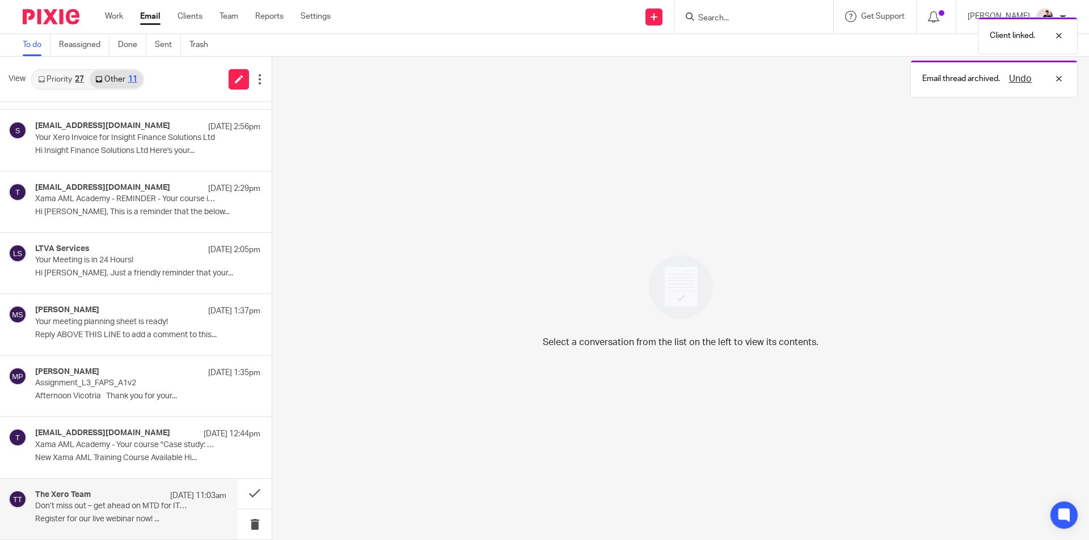
click at [124, 487] on div "The Xero Team 22 Sep 11:03am Don’t miss out – get ahead on MTD for IT before it…" at bounding box center [119, 509] width 238 height 61
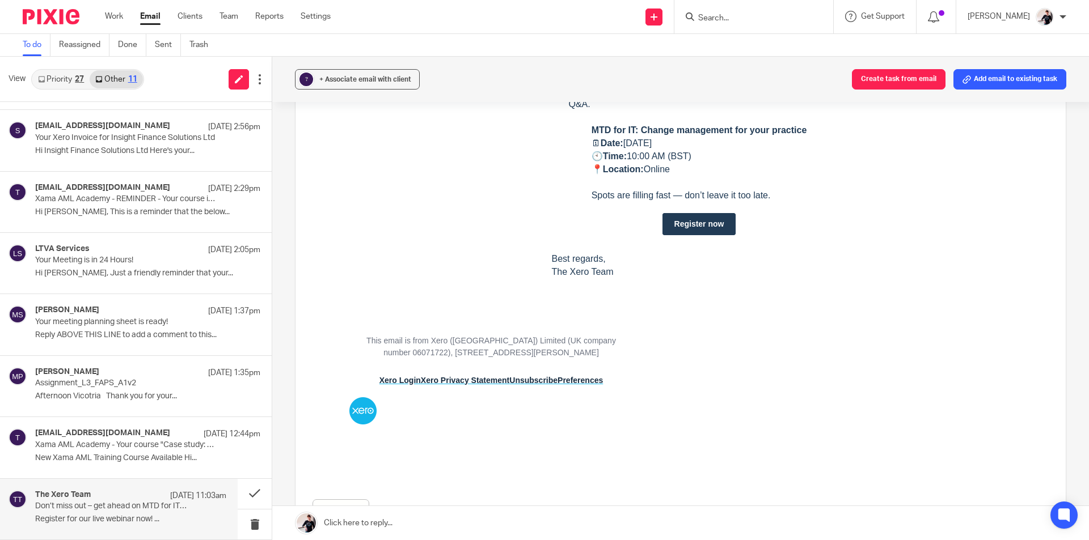
scroll to position [624, 0]
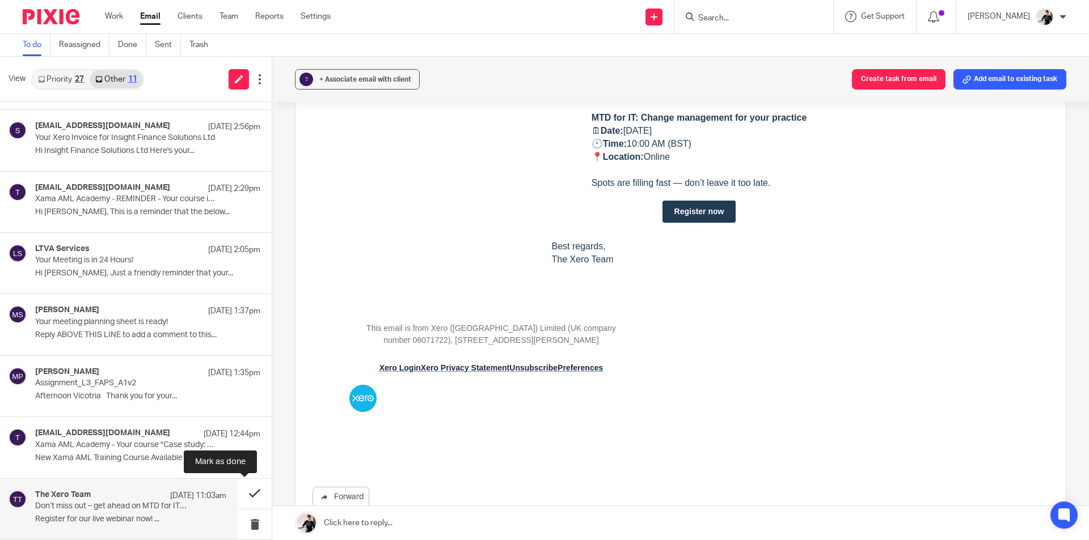
click at [243, 483] on button at bounding box center [255, 494] width 34 height 30
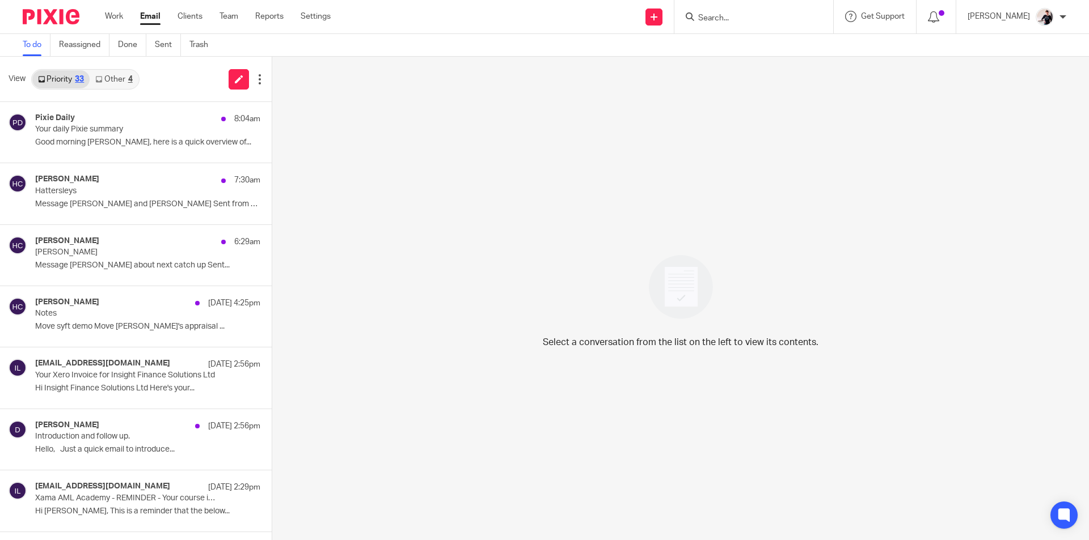
click at [114, 74] on link "Other 4" at bounding box center [114, 79] width 48 height 18
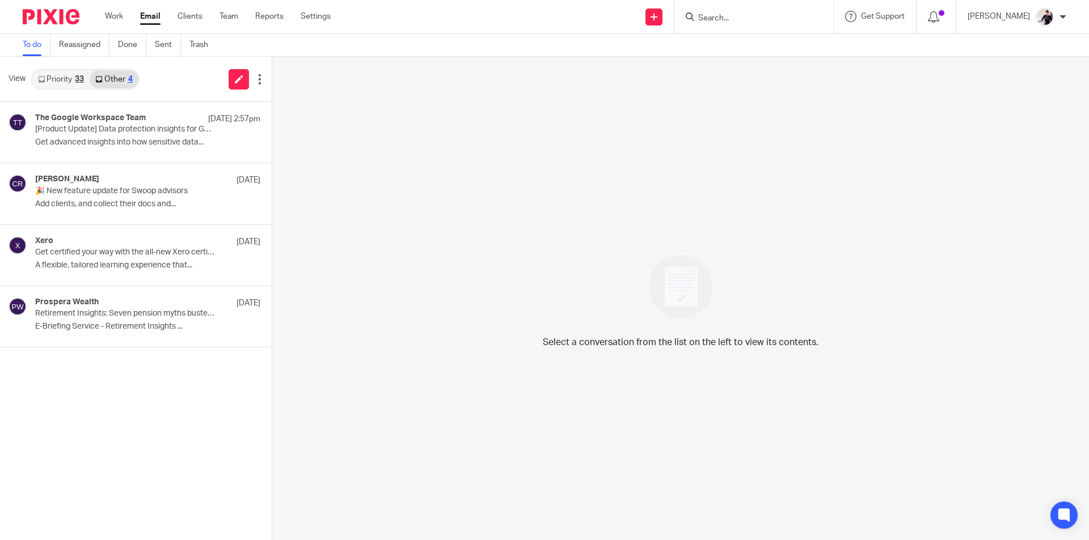
click at [71, 77] on link "Priority 33" at bounding box center [60, 79] width 57 height 18
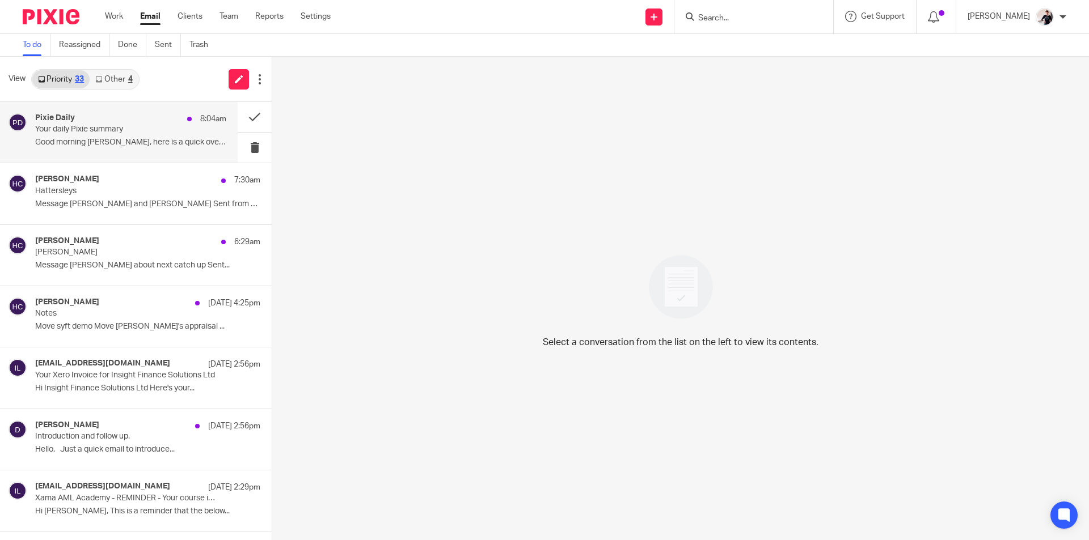
click at [102, 129] on p "Your daily Pixie summary" at bounding box center [111, 130] width 153 height 10
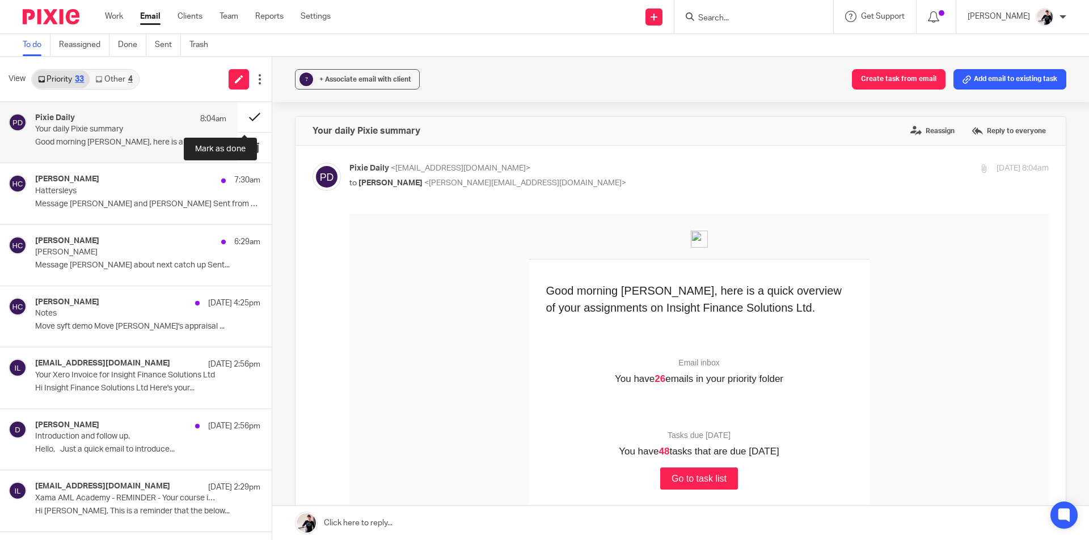
click at [242, 115] on button at bounding box center [255, 117] width 34 height 30
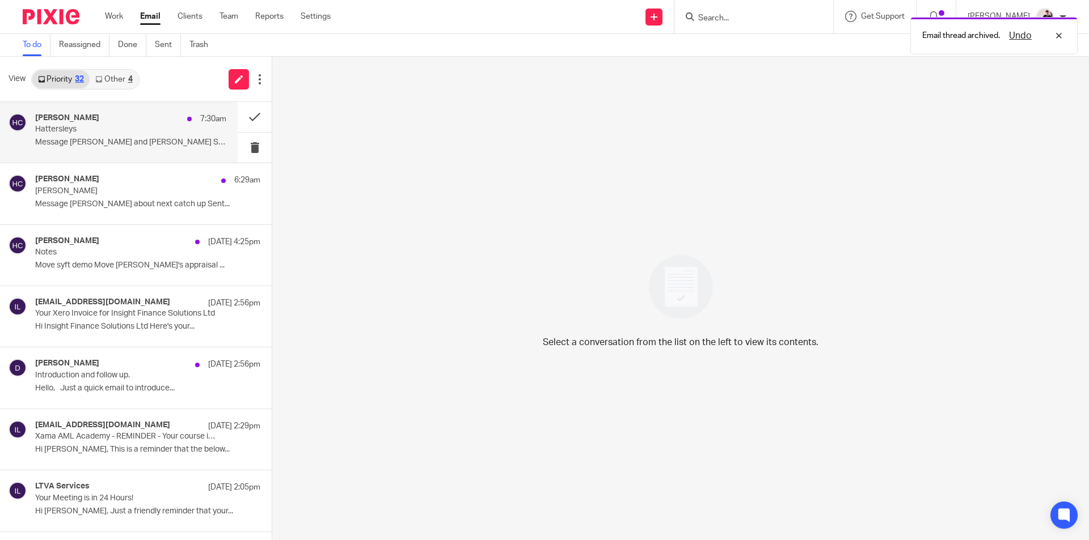
click at [131, 139] on p "Message Katie and Mark Sent from Outlook..." at bounding box center [130, 143] width 191 height 10
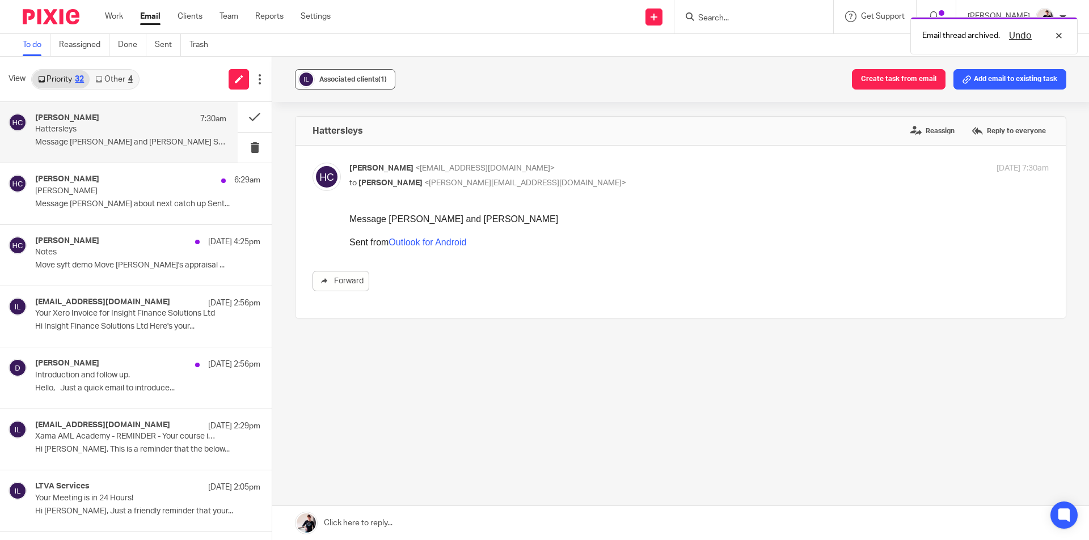
click at [353, 83] on div "Associated clients (1)" at bounding box center [352, 79] width 67 height 11
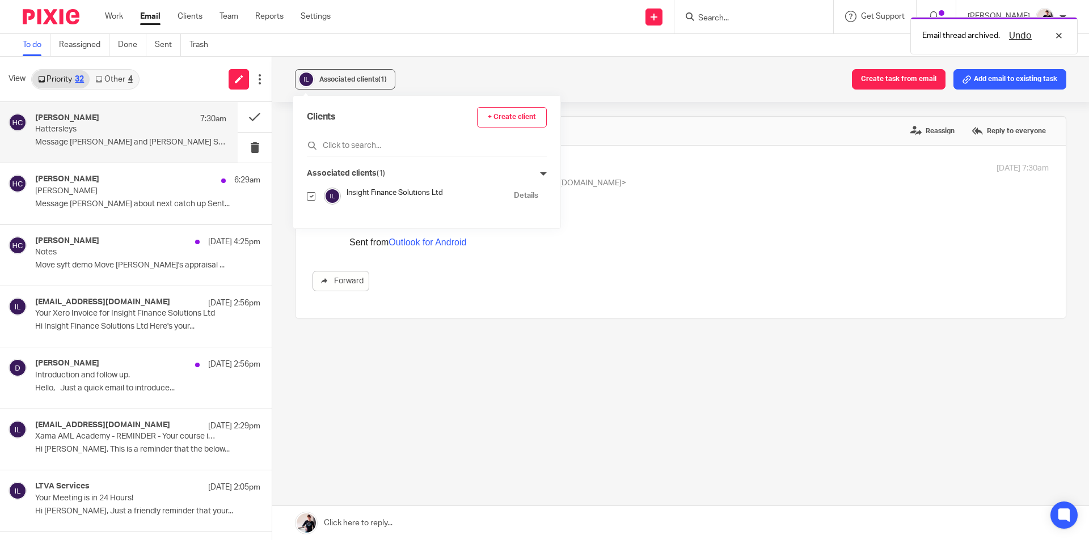
click at [311, 192] on input "checkbox" at bounding box center [311, 196] width 9 height 9
checkbox input "false"
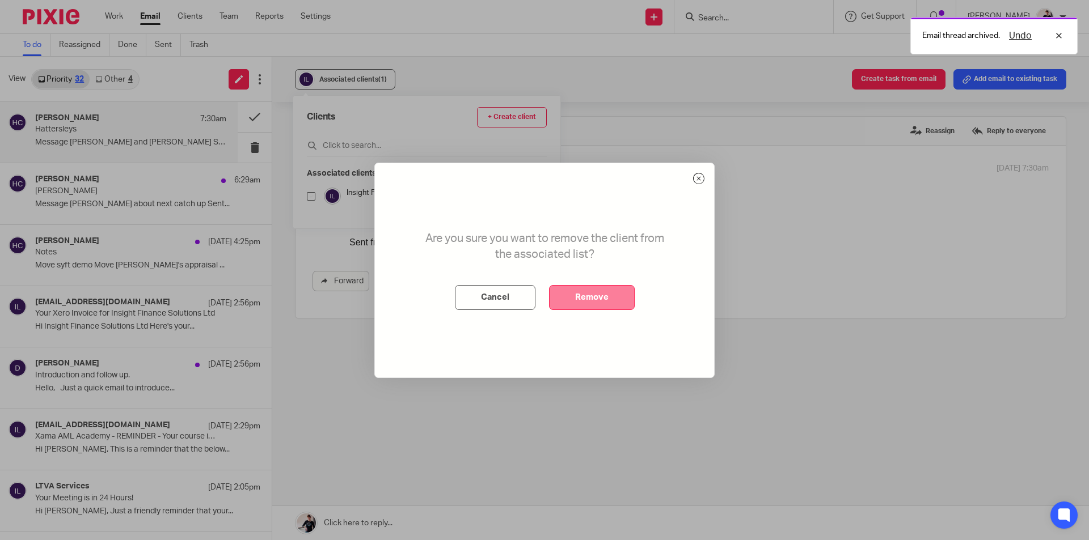
click at [623, 298] on button "Remove" at bounding box center [592, 297] width 86 height 25
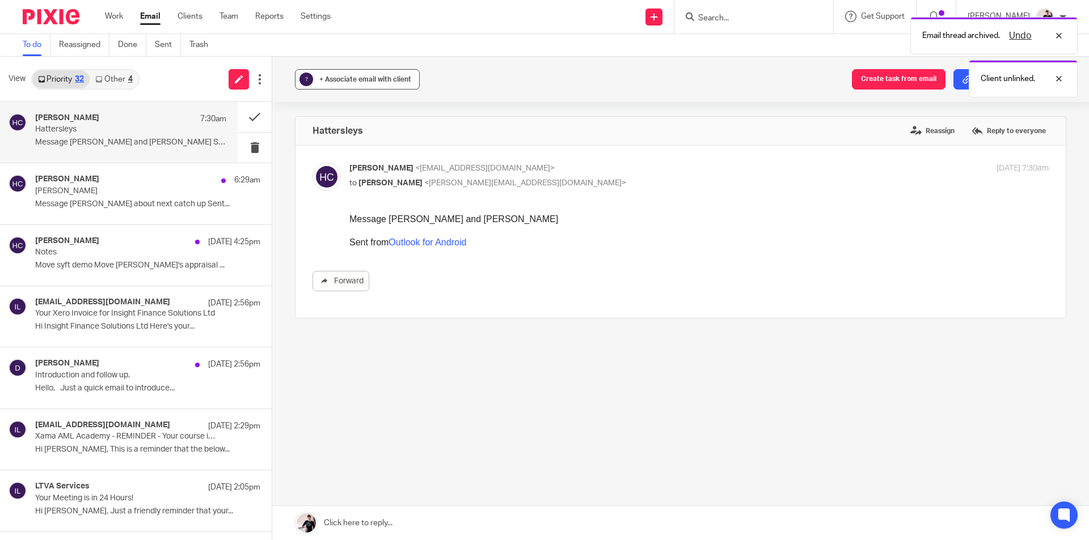
click at [344, 75] on div "+ Associate email with client" at bounding box center [365, 79] width 92 height 11
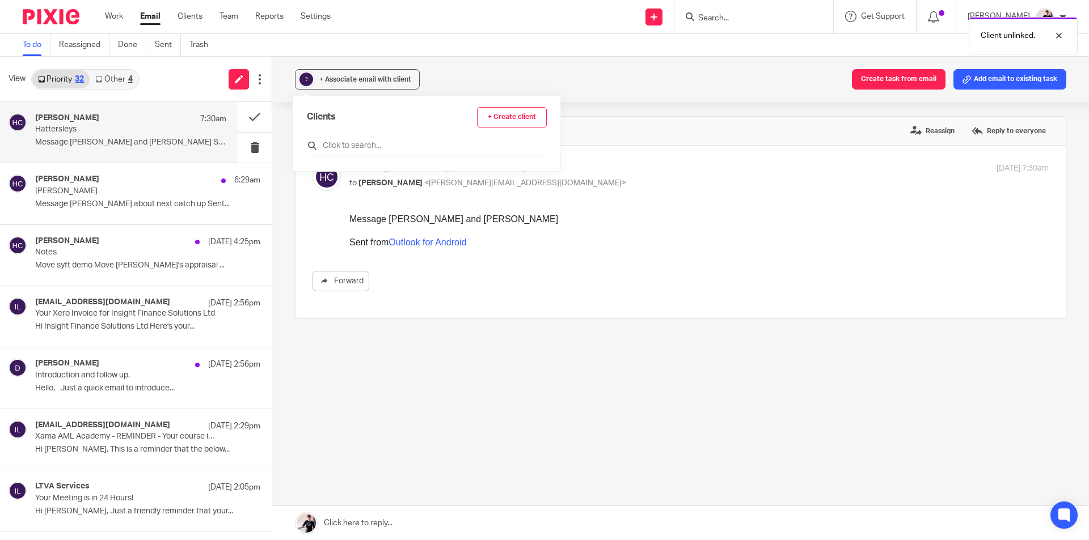
click at [348, 146] on input "text" at bounding box center [427, 145] width 240 height 11
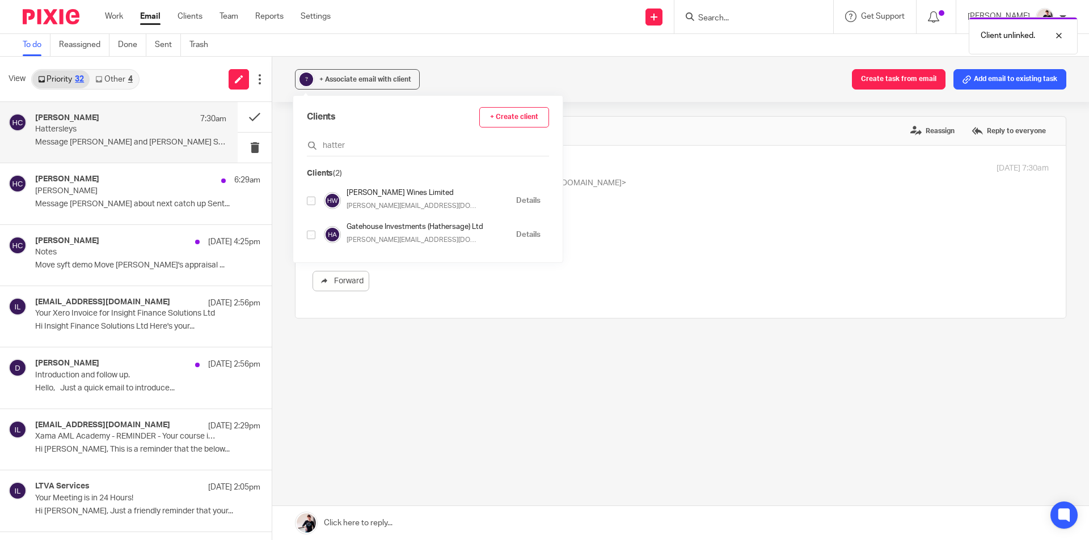
type input "hatter"
click at [310, 201] on input "checkbox" at bounding box center [311, 201] width 9 height 9
checkbox input "true"
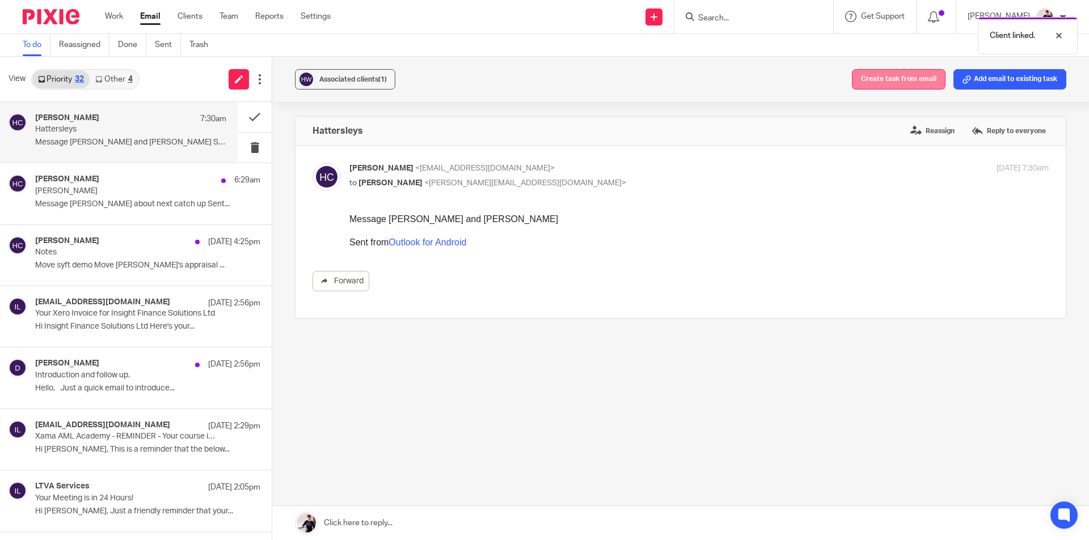
click at [901, 80] on button "Create task from email" at bounding box center [899, 79] width 94 height 20
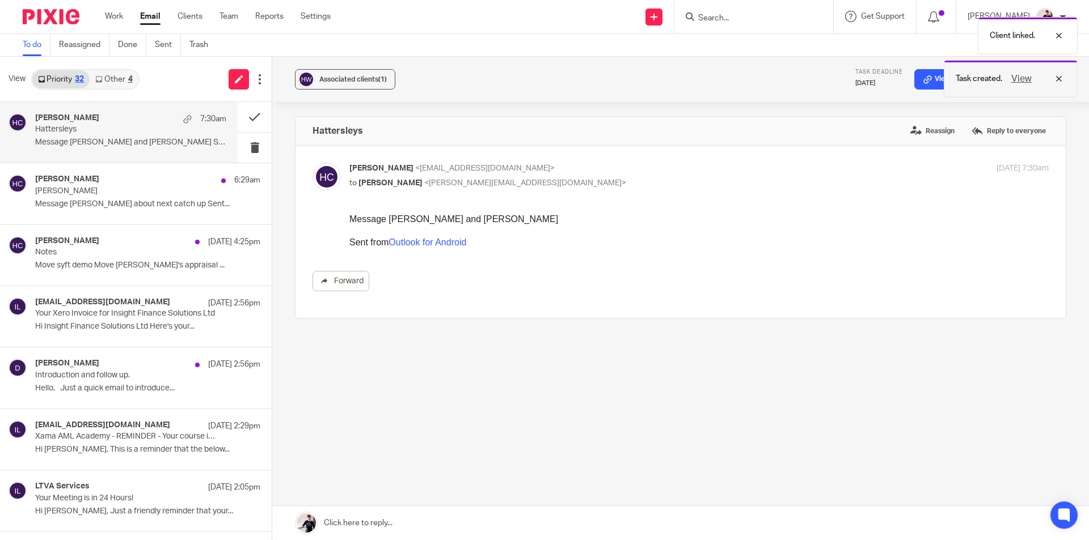
click at [1015, 80] on button "View" at bounding box center [1021, 79] width 27 height 14
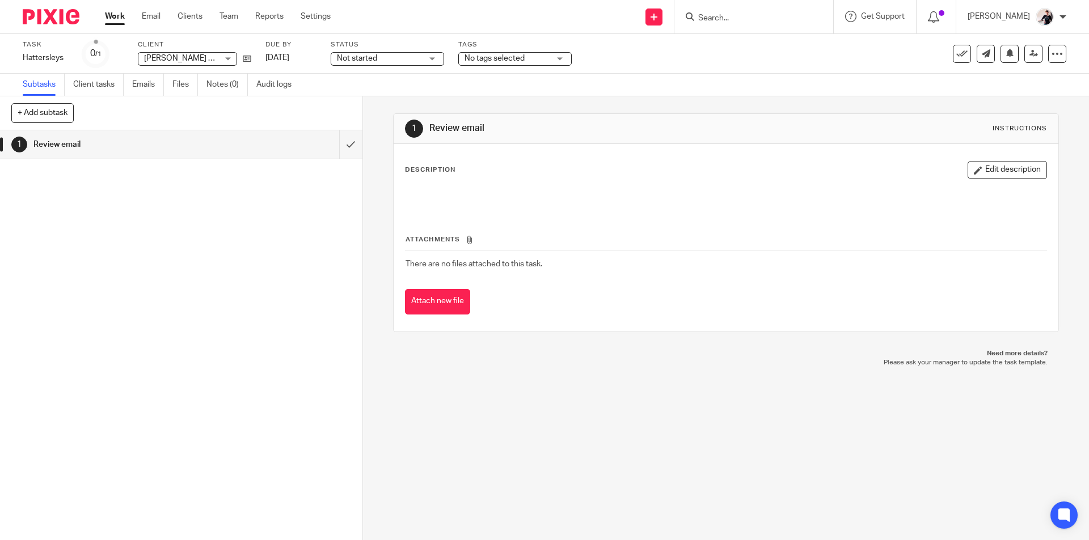
click at [492, 61] on span "No tags selected" at bounding box center [494, 58] width 60 height 8
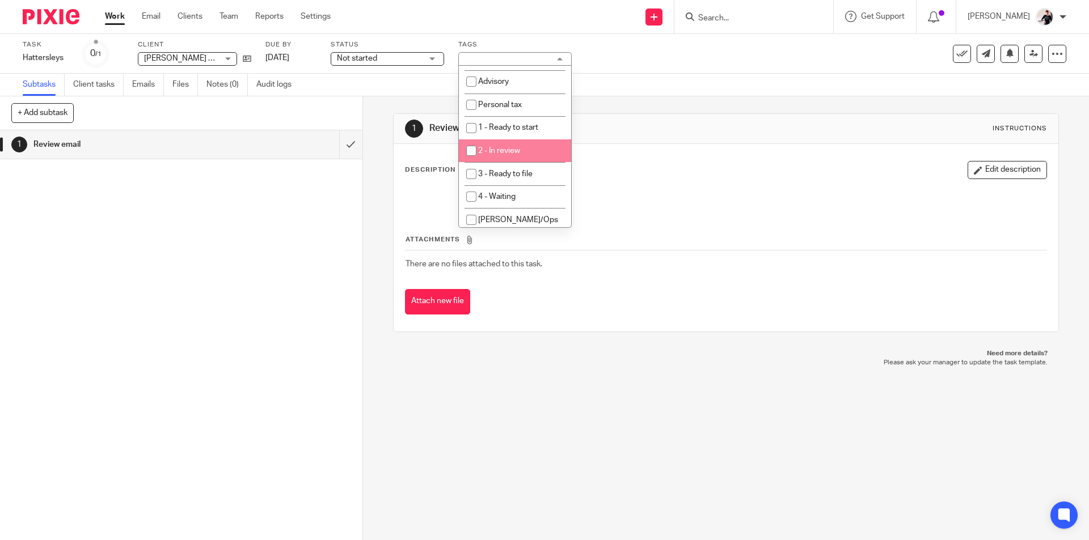
scroll to position [113, 0]
click at [540, 146] on li "1 - Ready to start" at bounding box center [515, 147] width 112 height 23
checkbox input "true"
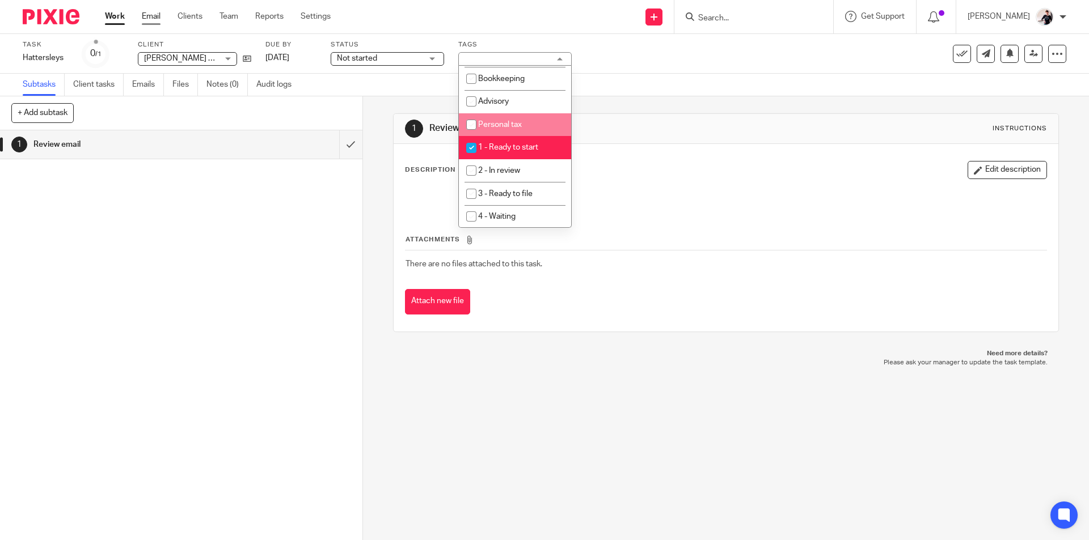
drag, startPoint x: 145, startPoint y: 18, endPoint x: 151, endPoint y: 19, distance: 6.9
click at [145, 18] on link "Email" at bounding box center [151, 16] width 19 height 11
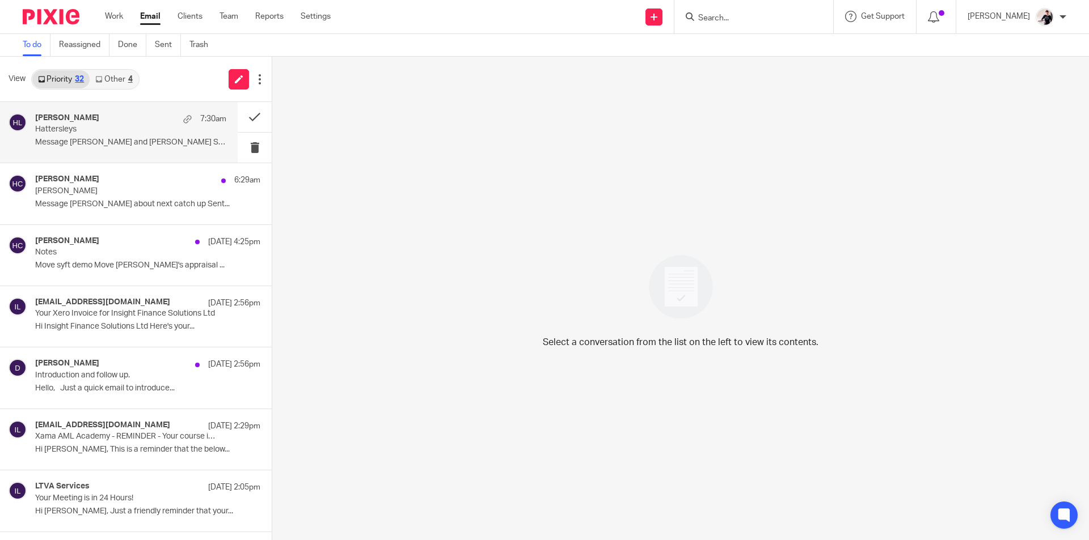
click at [79, 130] on p "Hattersleys" at bounding box center [111, 130] width 153 height 10
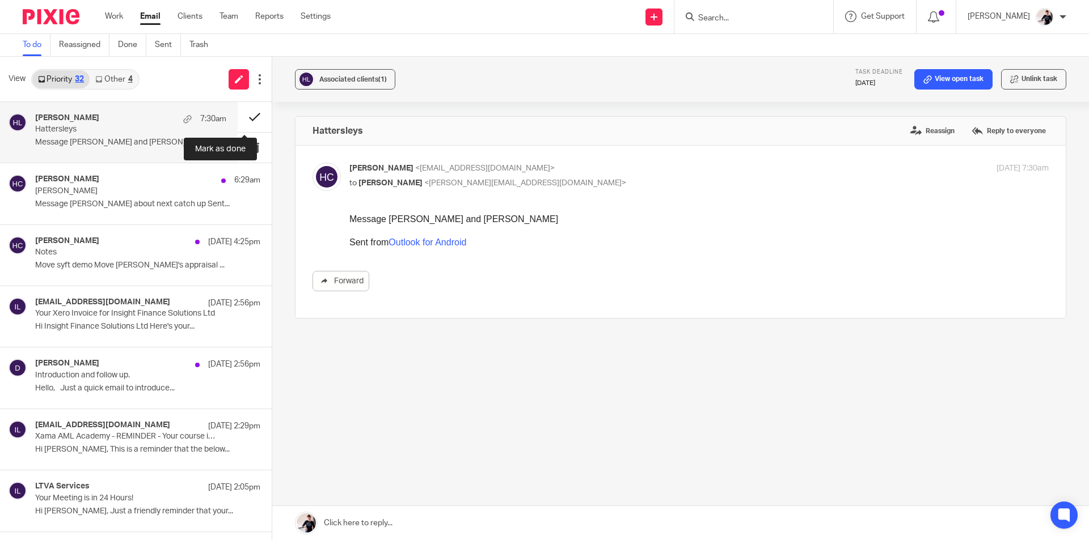
click at [244, 111] on button at bounding box center [255, 117] width 34 height 30
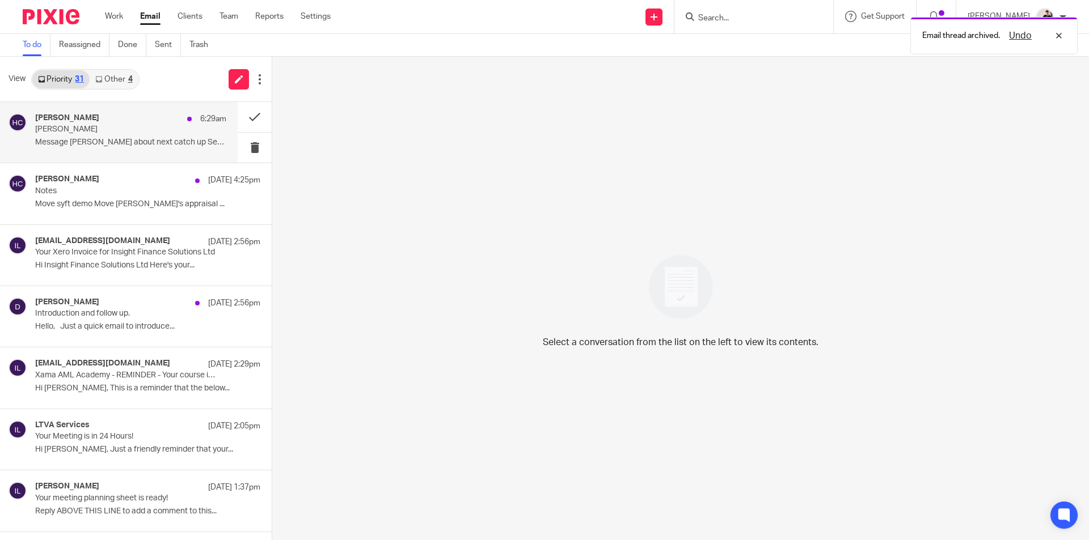
click at [110, 136] on div "Helen Crapper 6:29am Stacey Message Stacey about next catch up Sent..." at bounding box center [130, 132] width 191 height 38
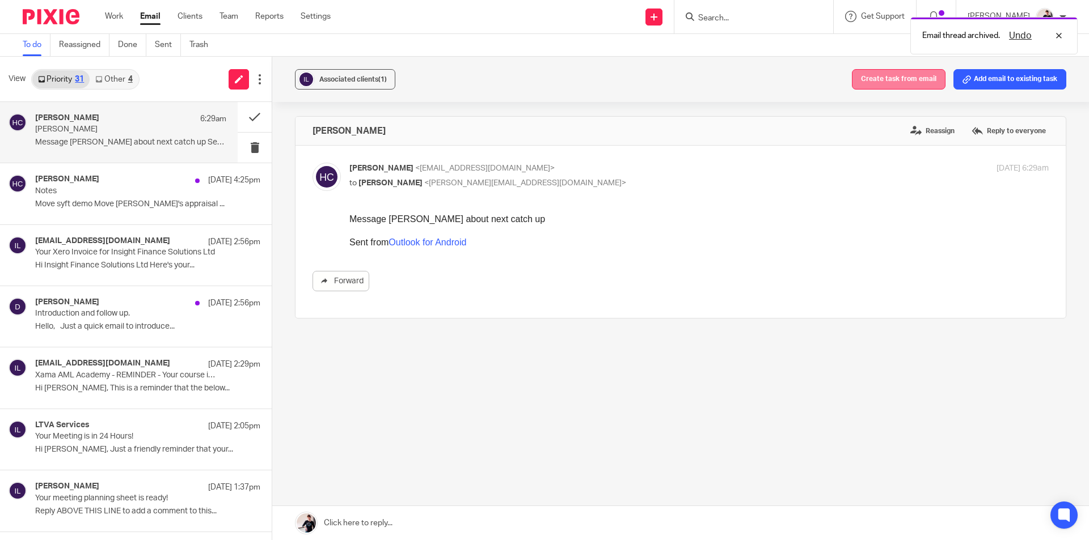
click at [902, 78] on button "Create task from email" at bounding box center [899, 79] width 94 height 20
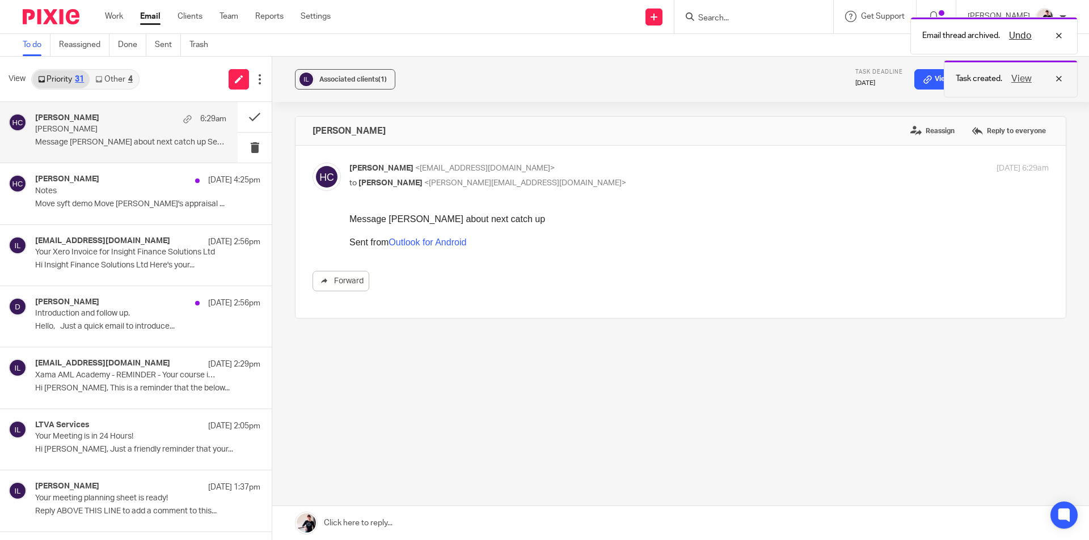
click at [1023, 75] on button "View" at bounding box center [1021, 79] width 27 height 14
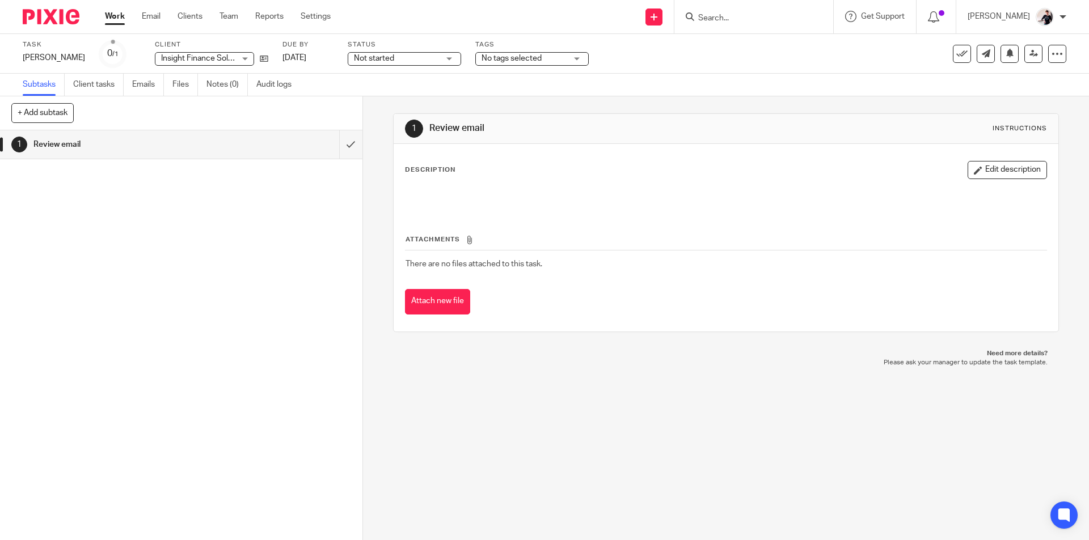
click at [475, 57] on div "No tags selected" at bounding box center [531, 59] width 113 height 14
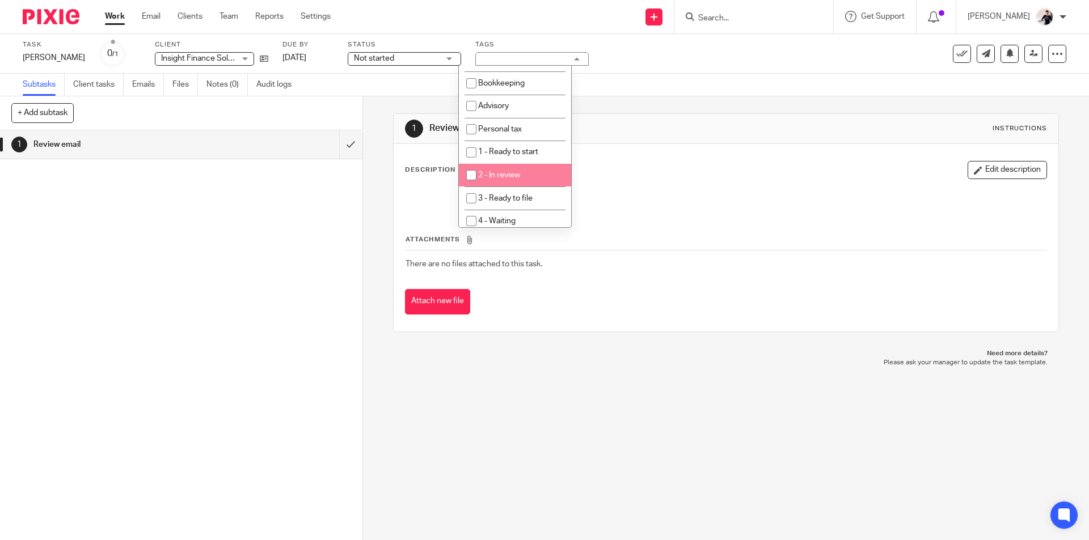
scroll to position [113, 0]
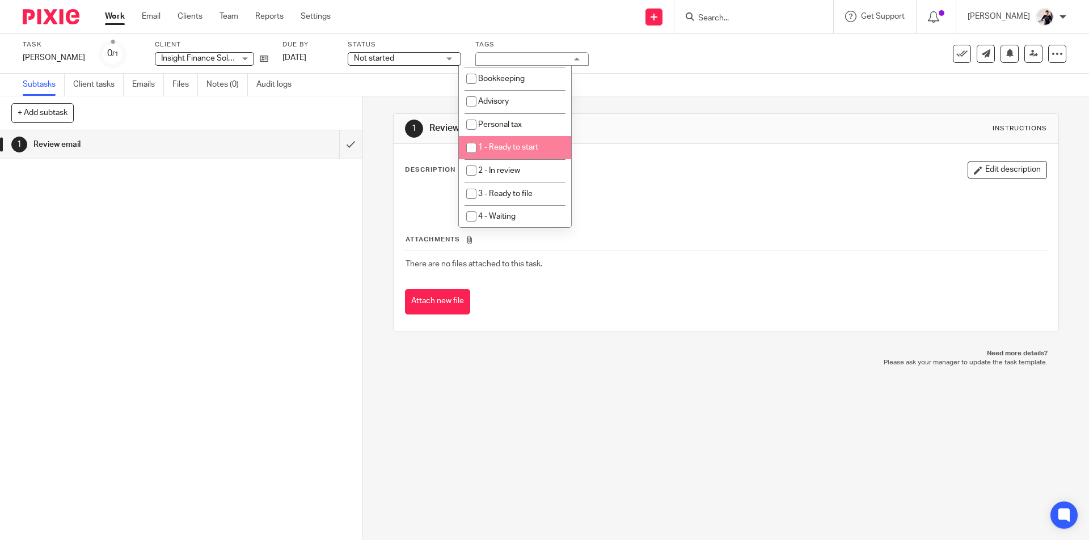
click at [508, 146] on span "1 - Ready to start" at bounding box center [508, 147] width 60 height 8
checkbox input "true"
click at [157, 16] on link "Email" at bounding box center [151, 16] width 19 height 11
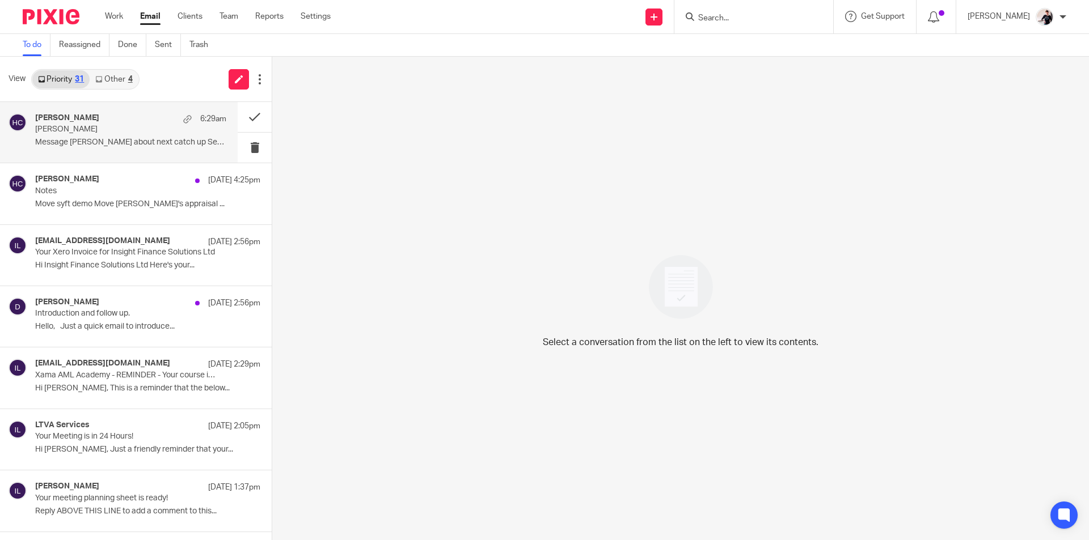
click at [91, 124] on div "[PERSON_NAME] 6:29am" at bounding box center [130, 118] width 191 height 11
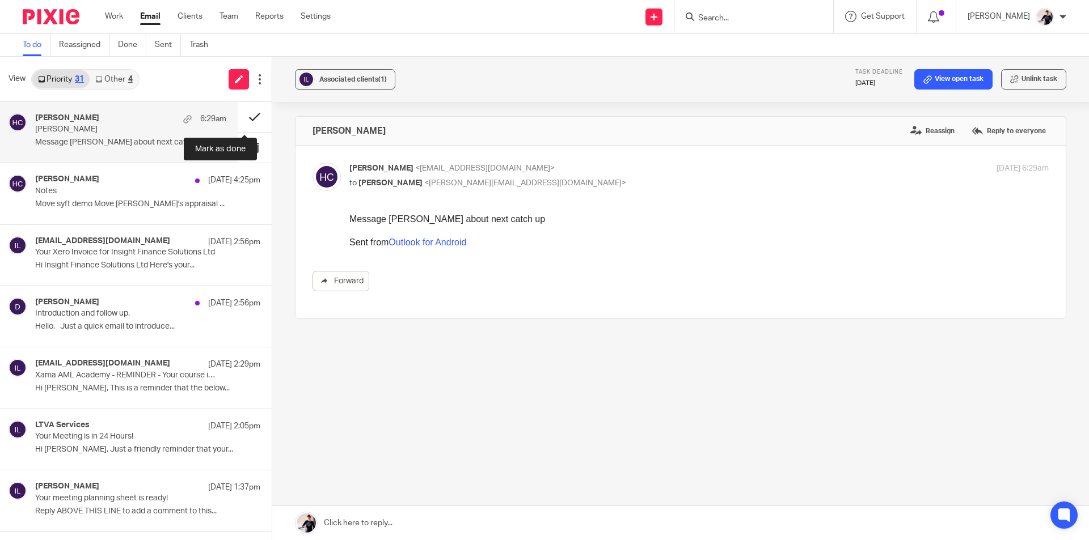
click at [245, 119] on button at bounding box center [255, 117] width 34 height 30
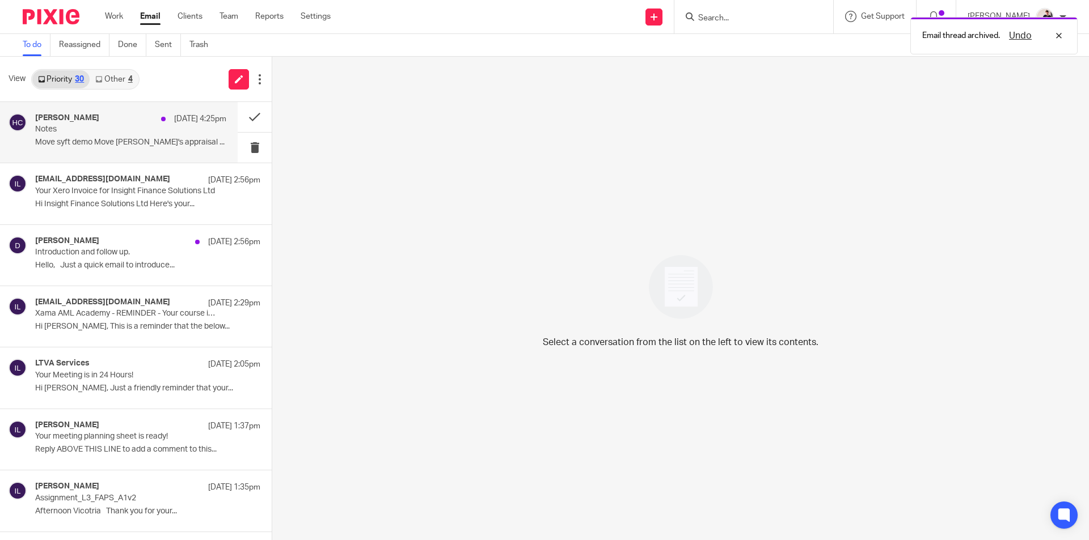
click at [70, 115] on h4 "[PERSON_NAME]" at bounding box center [67, 118] width 64 height 10
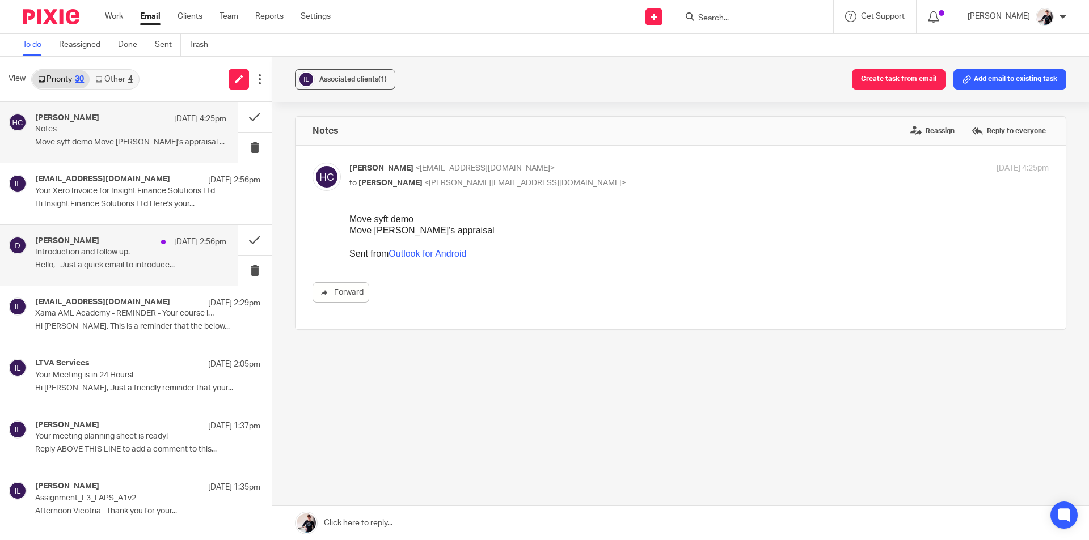
click at [115, 240] on div "[PERSON_NAME] [DATE] 2:56pm" at bounding box center [130, 241] width 191 height 11
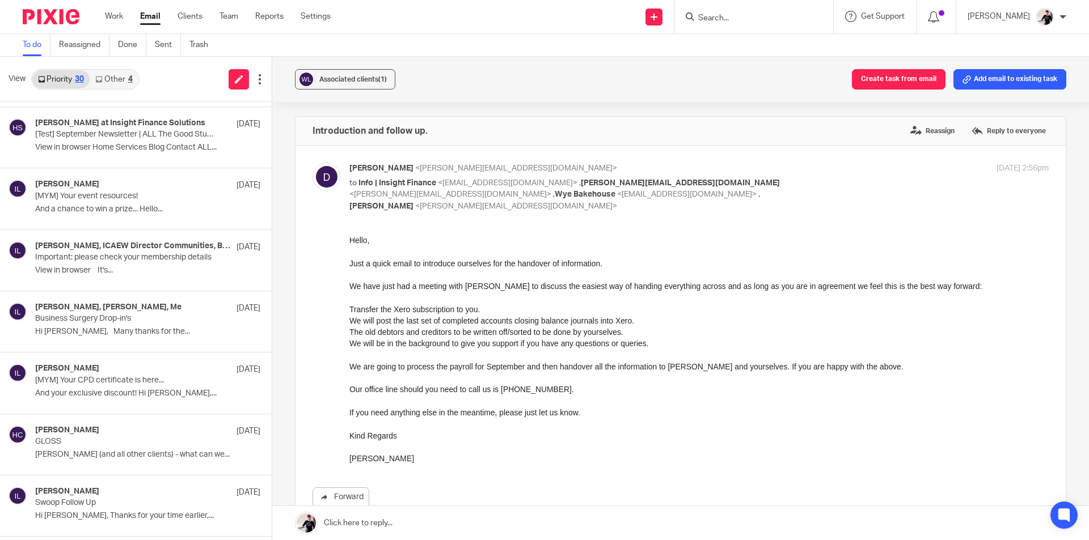
scroll to position [1343, 0]
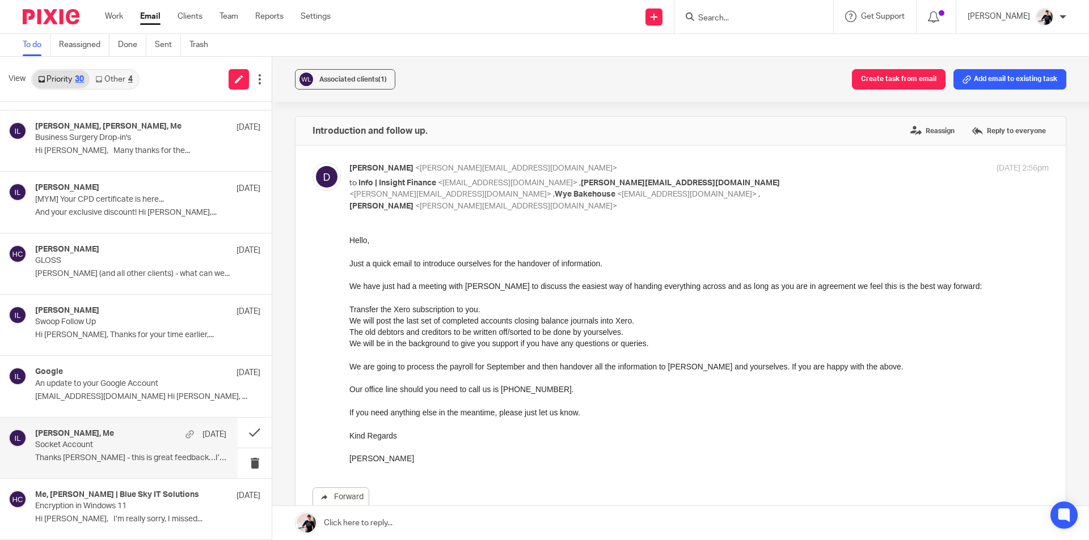
click at [95, 458] on p "Thanks [PERSON_NAME] - this is great feedback…I’m..." at bounding box center [130, 459] width 191 height 10
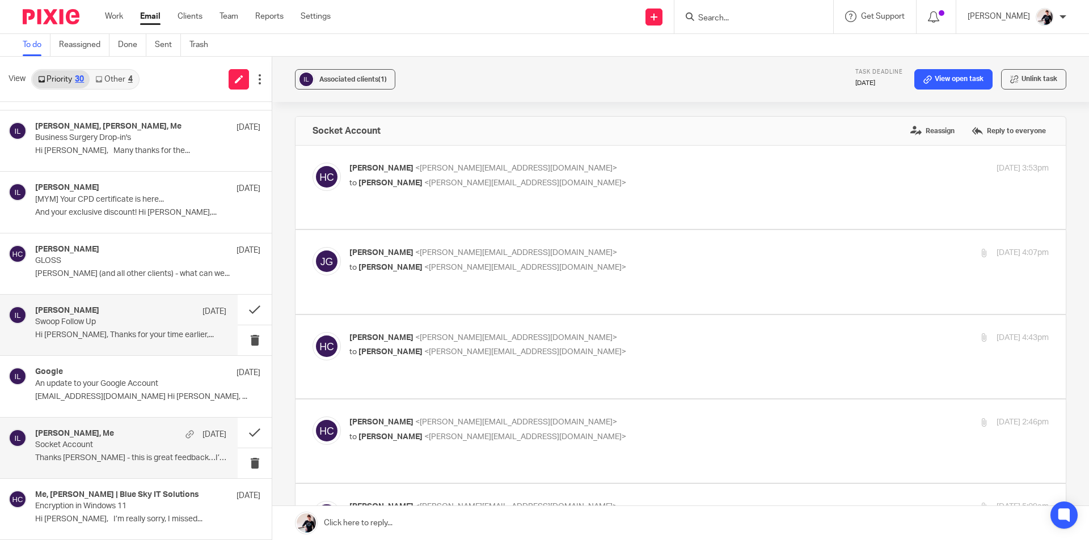
click at [149, 320] on p "Swoop Follow Up" at bounding box center [111, 323] width 153 height 10
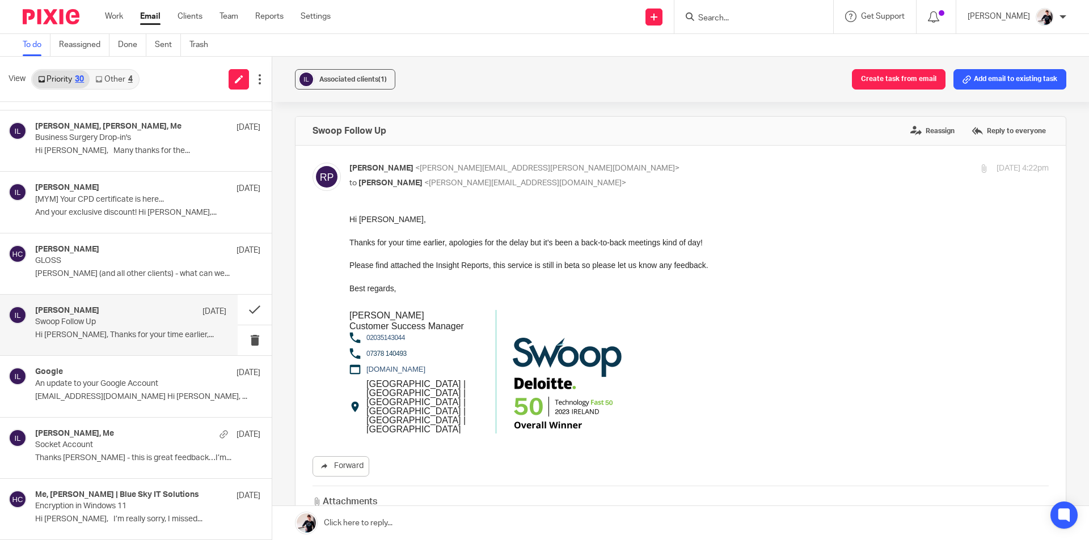
scroll to position [0, 0]
click at [143, 248] on div "[PERSON_NAME] [DATE]" at bounding box center [130, 250] width 191 height 11
